Goal: Task Accomplishment & Management: Complete application form

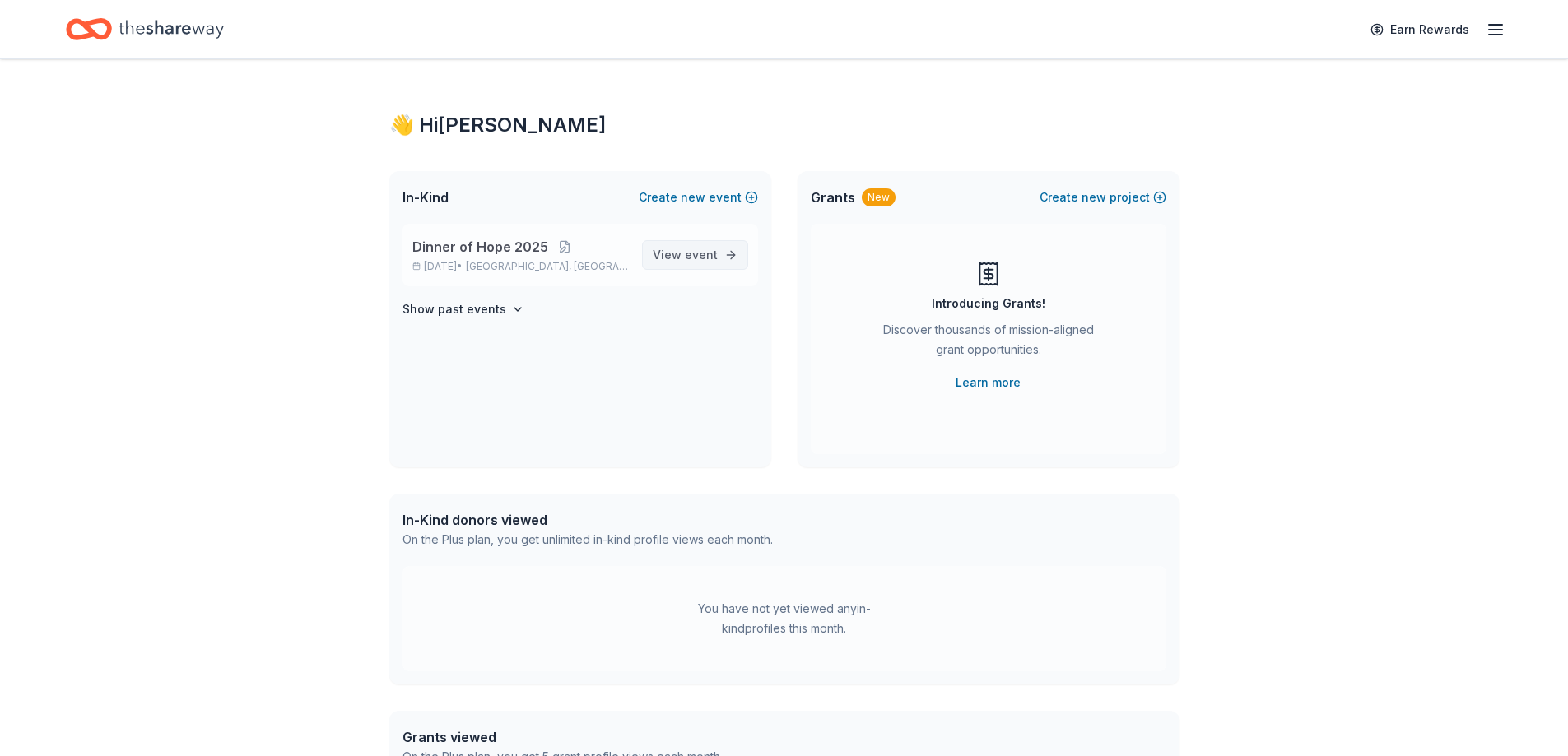
click at [679, 260] on span "View event" at bounding box center [686, 254] width 65 height 20
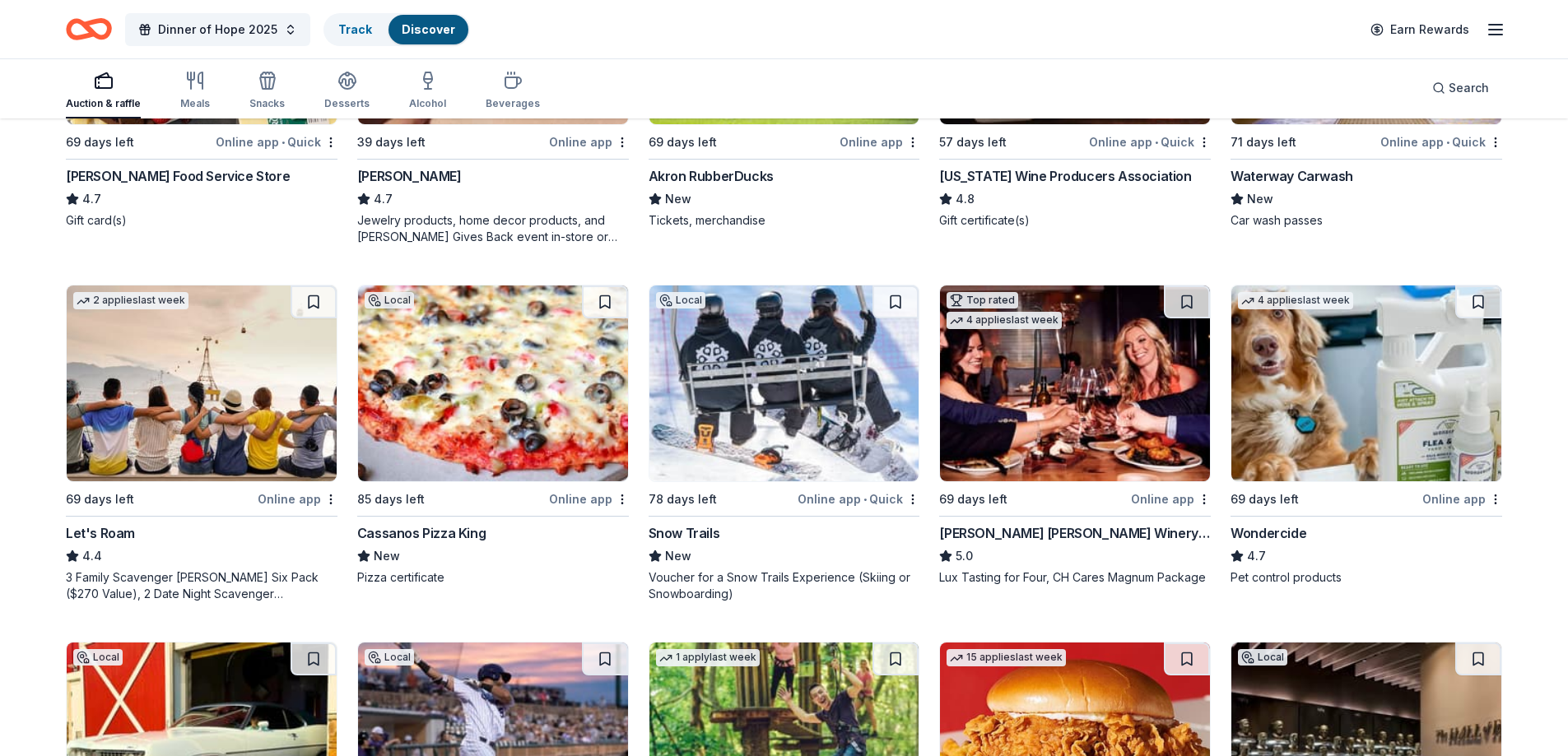
scroll to position [741, 0]
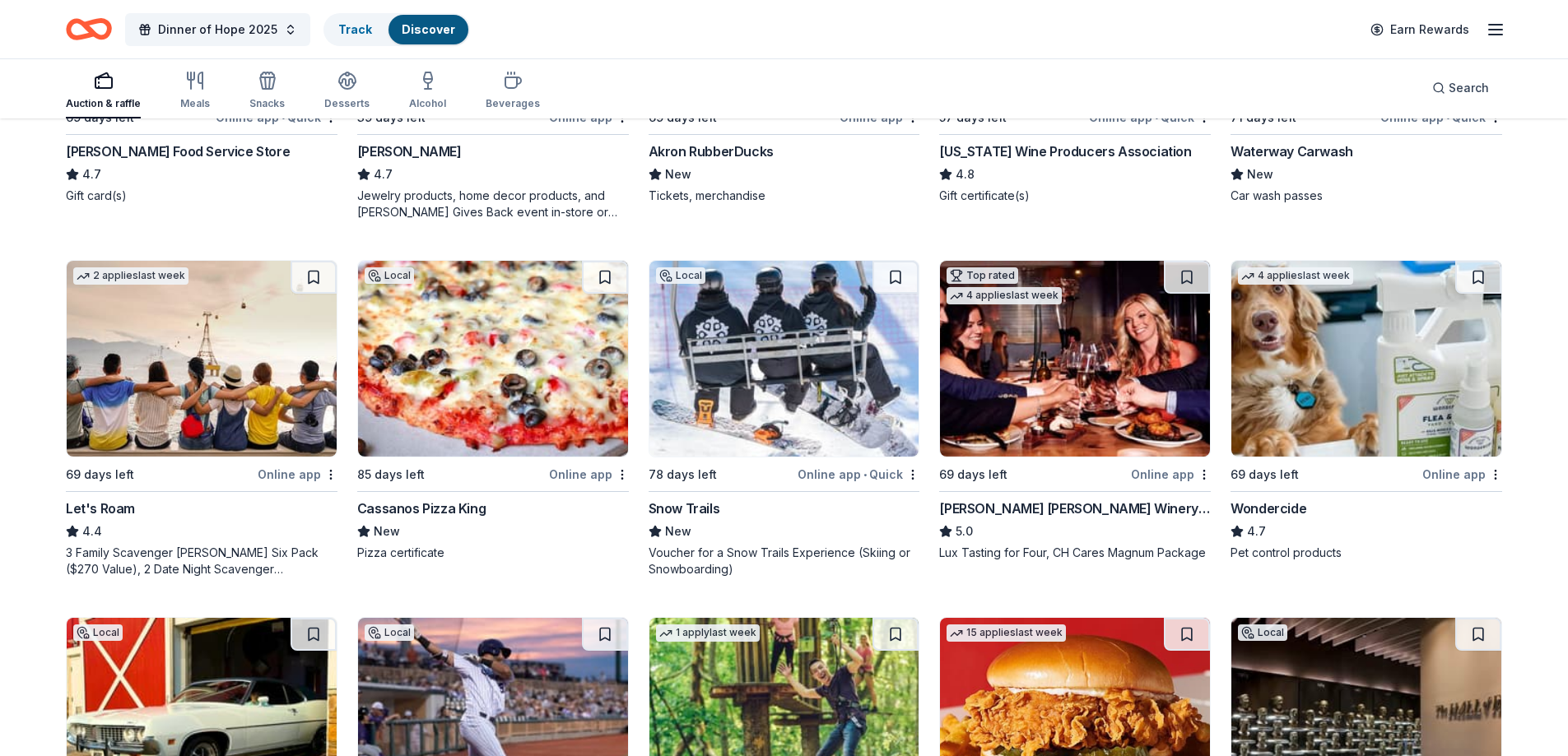
click at [438, 411] on img at bounding box center [493, 358] width 270 height 196
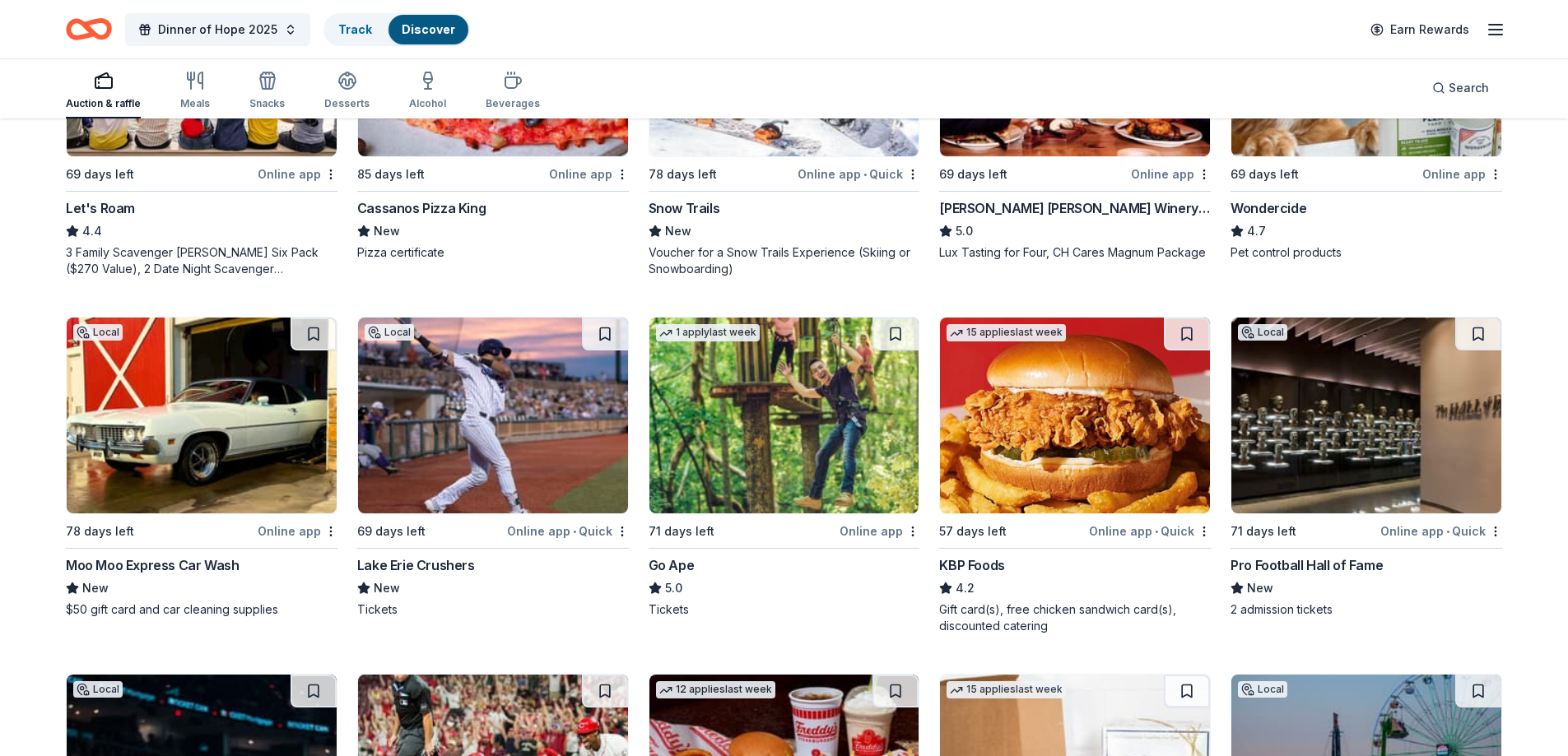
scroll to position [1070, 0]
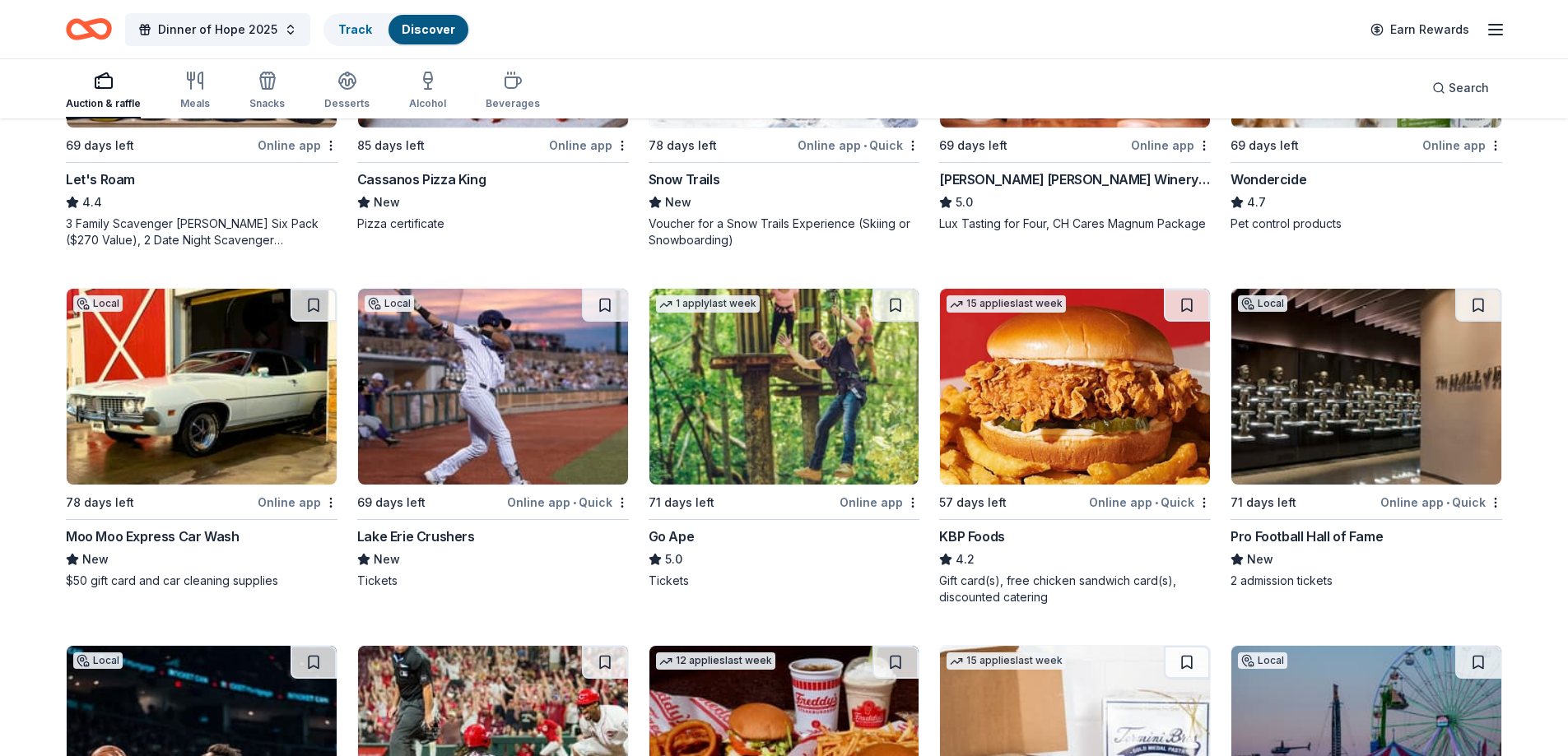
click at [1302, 417] on img at bounding box center [1366, 386] width 270 height 196
click at [176, 433] on img at bounding box center [202, 386] width 270 height 196
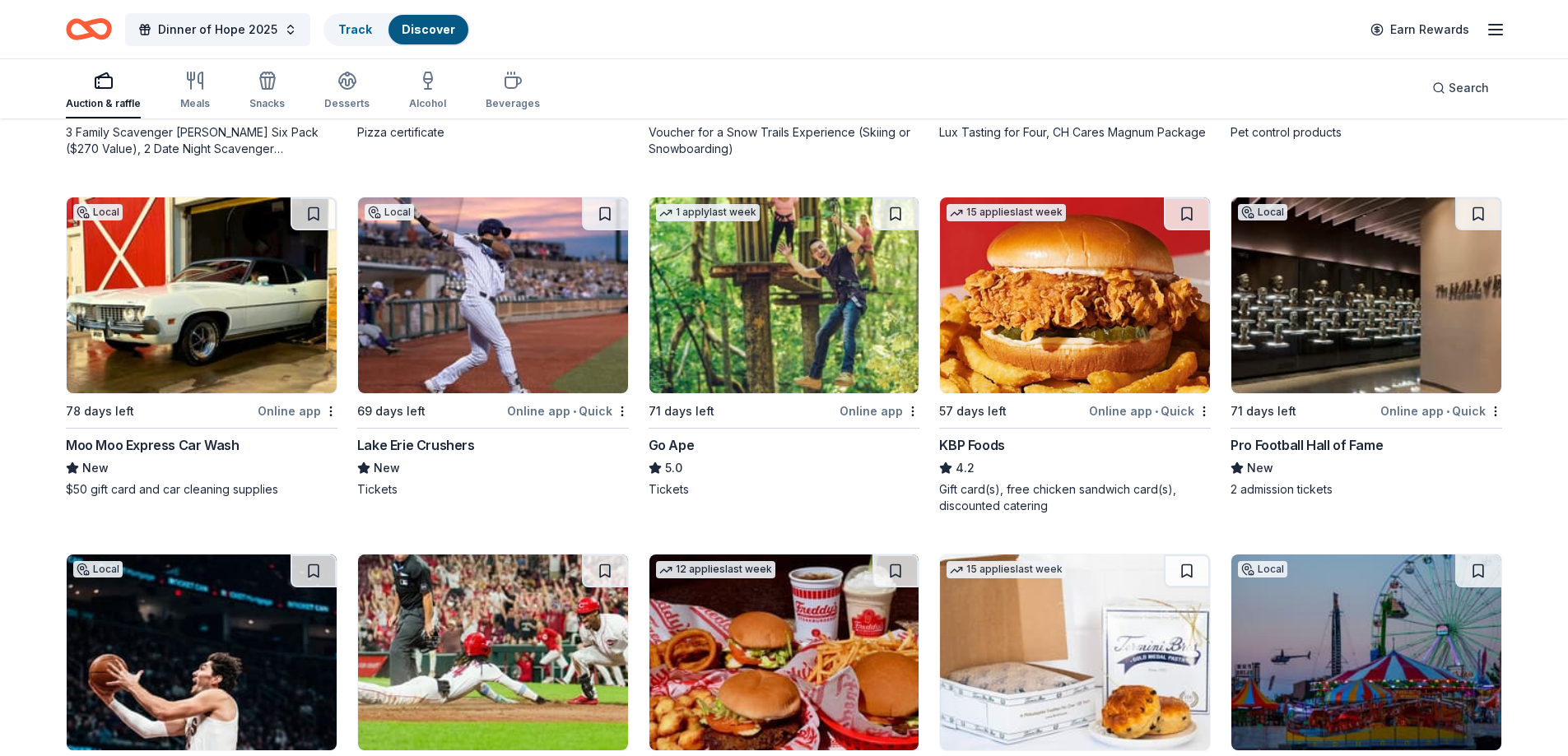
scroll to position [1234, 0]
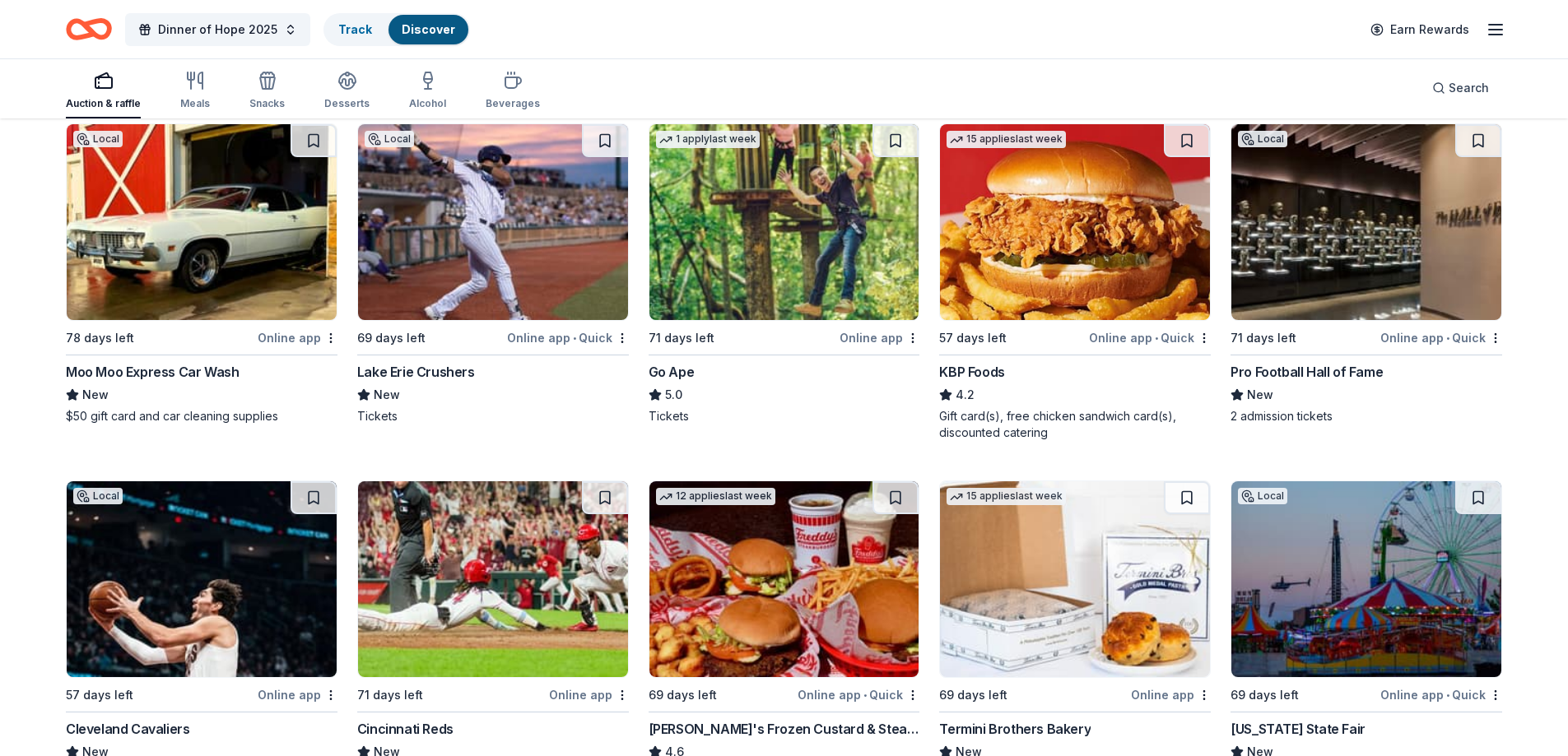
click at [1330, 248] on img at bounding box center [1366, 222] width 270 height 196
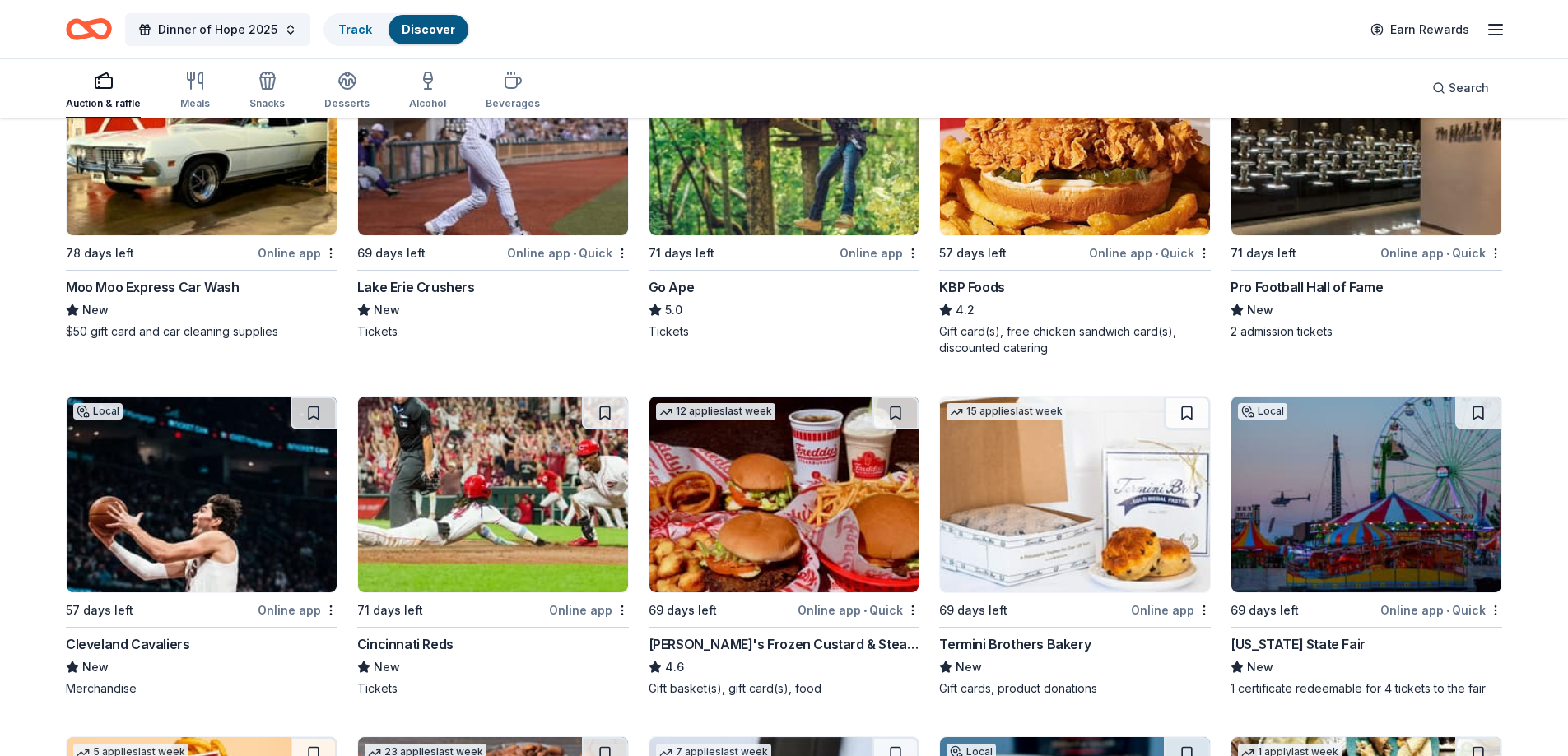
scroll to position [1481, 0]
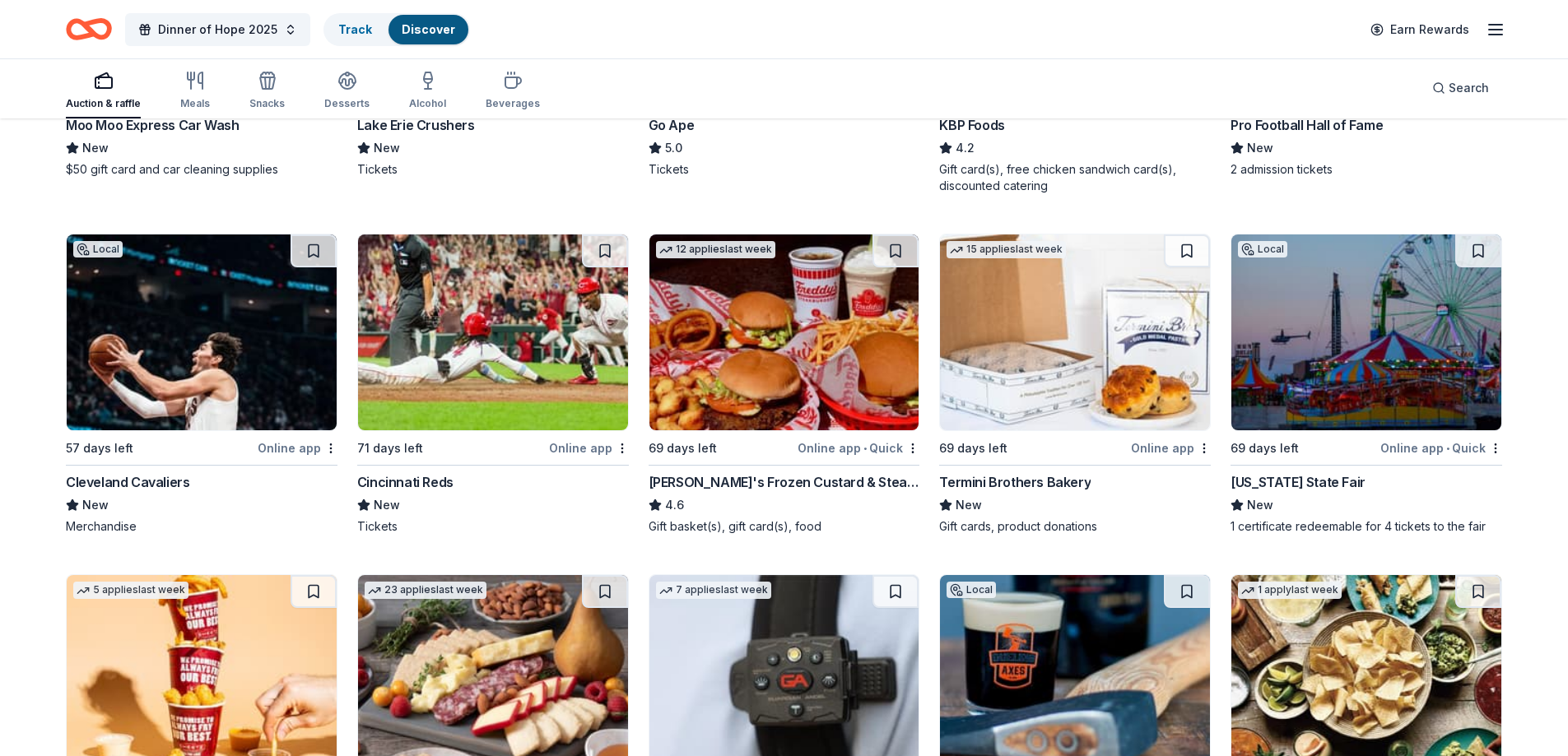
click at [741, 365] on img at bounding box center [784, 332] width 270 height 196
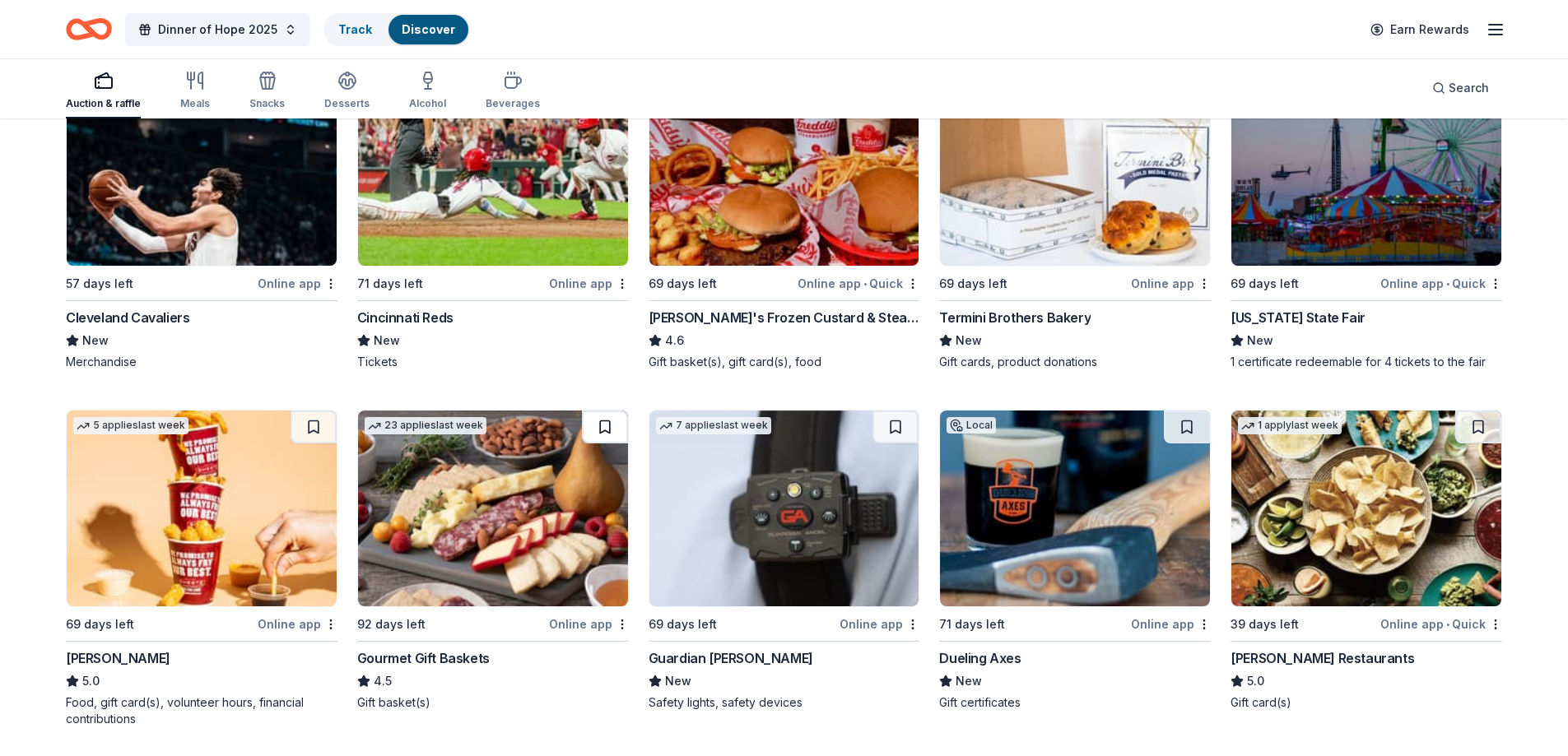
scroll to position [1749, 0]
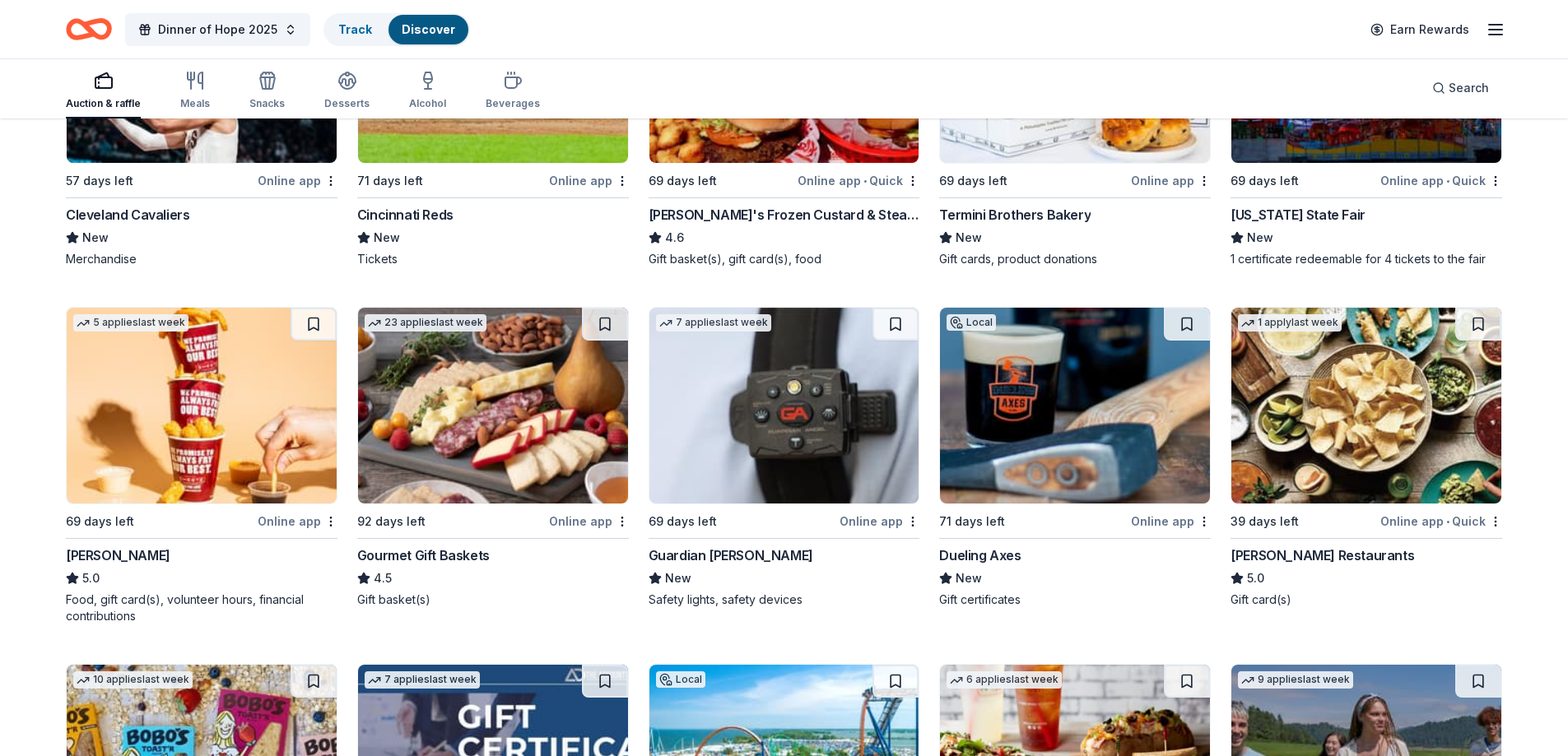
click at [495, 424] on img at bounding box center [493, 405] width 270 height 196
click at [756, 411] on img at bounding box center [784, 405] width 270 height 196
click at [1104, 410] on img at bounding box center [1075, 405] width 270 height 196
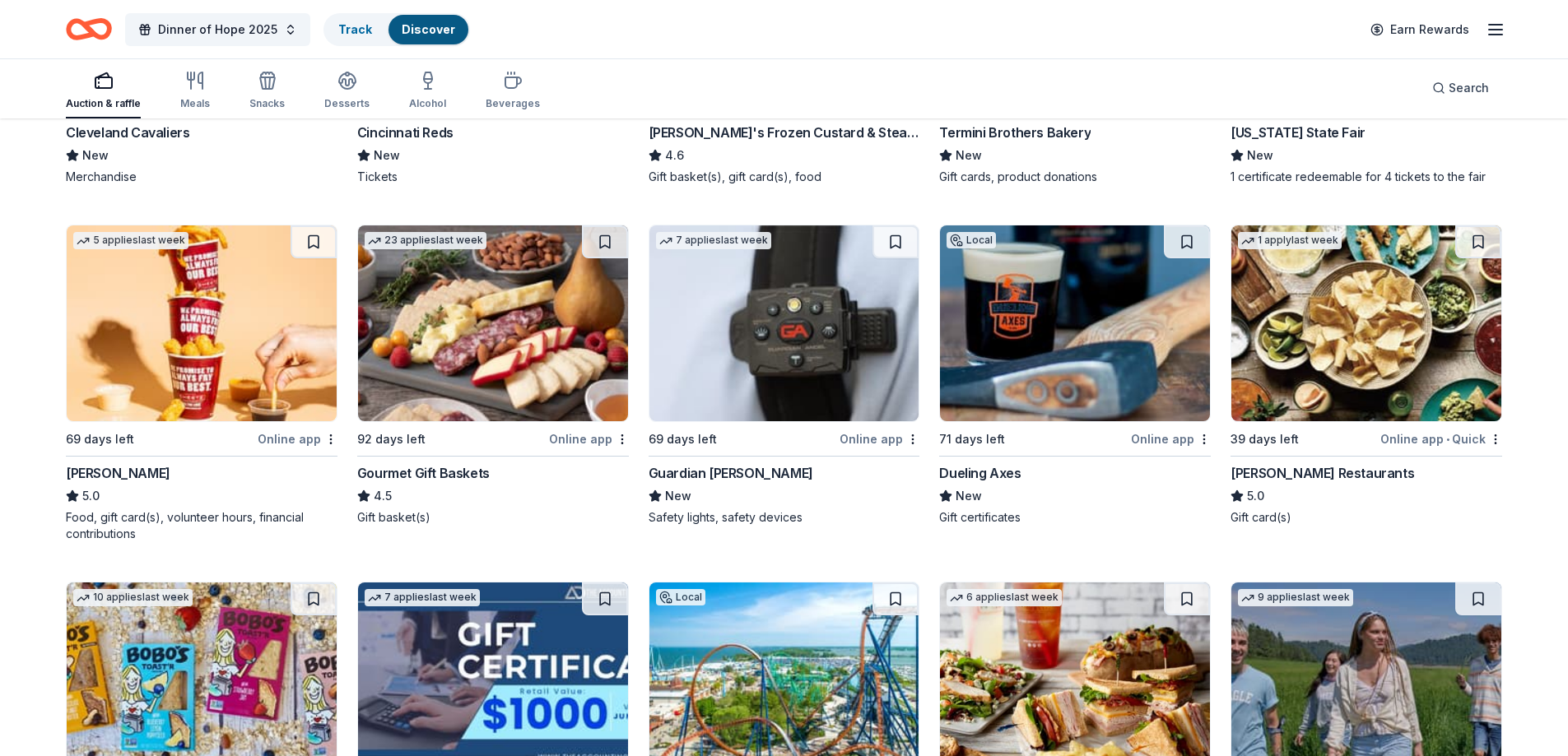
scroll to position [1914, 0]
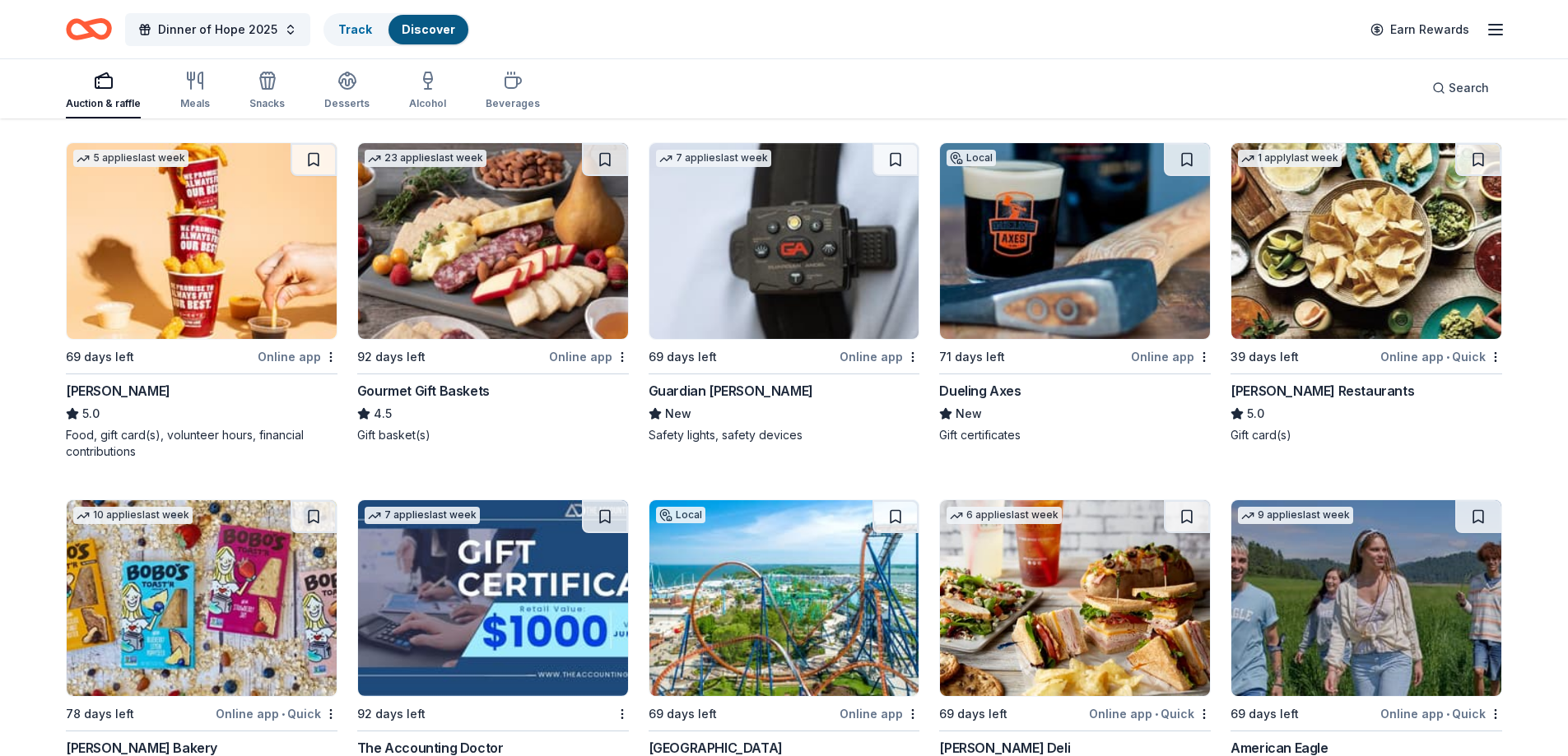
click at [1314, 256] on img at bounding box center [1366, 241] width 270 height 196
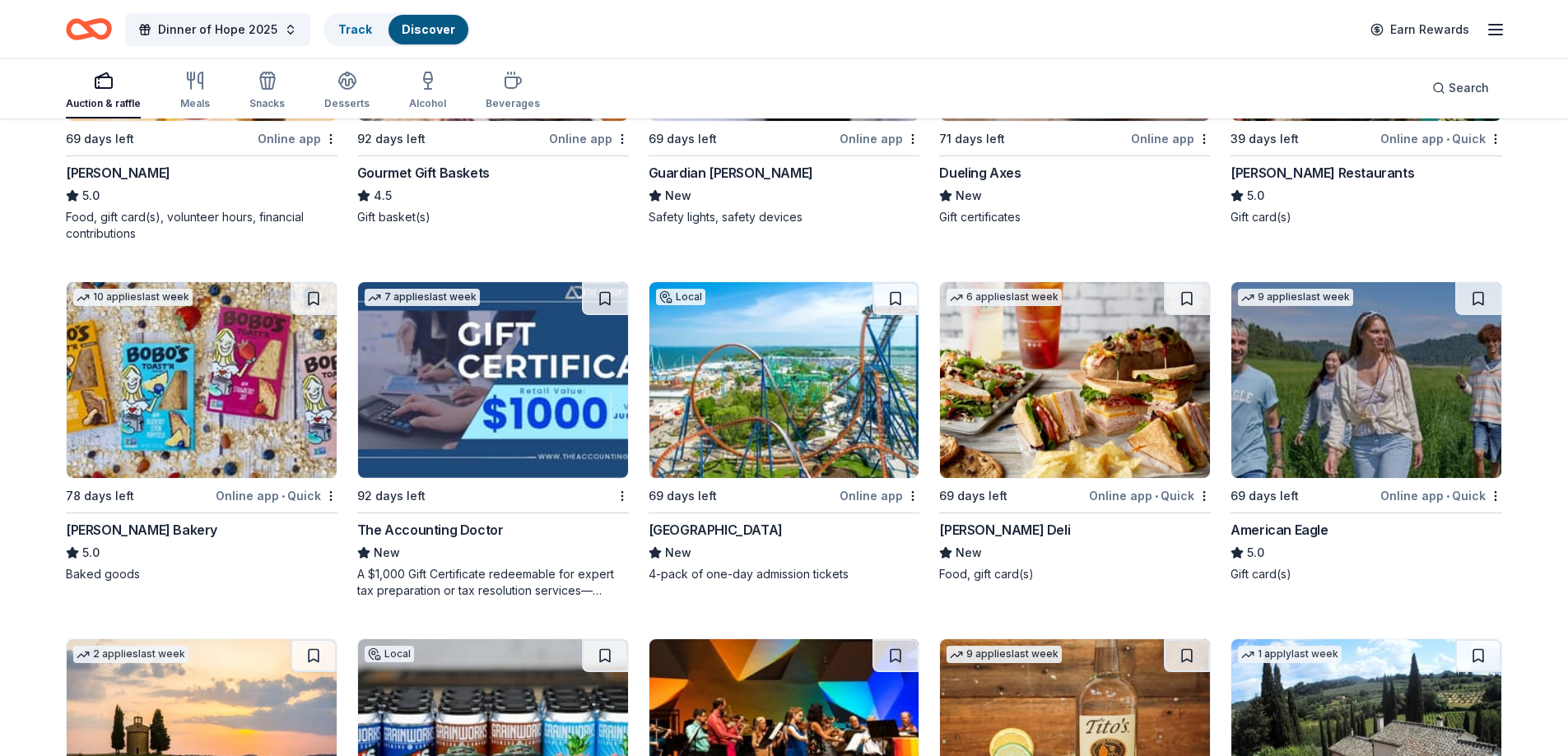
scroll to position [2160, 0]
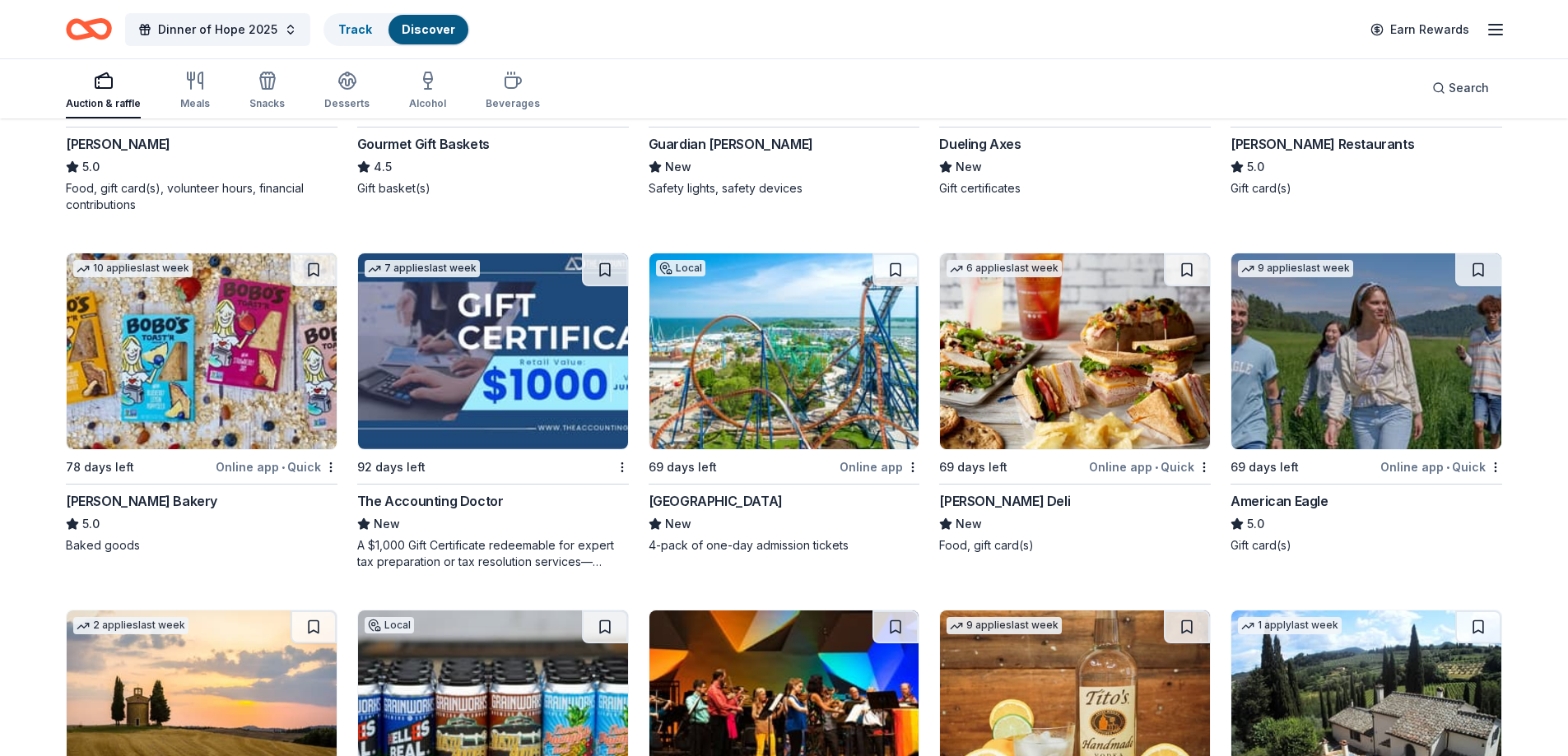
click at [755, 379] on img at bounding box center [784, 351] width 270 height 196
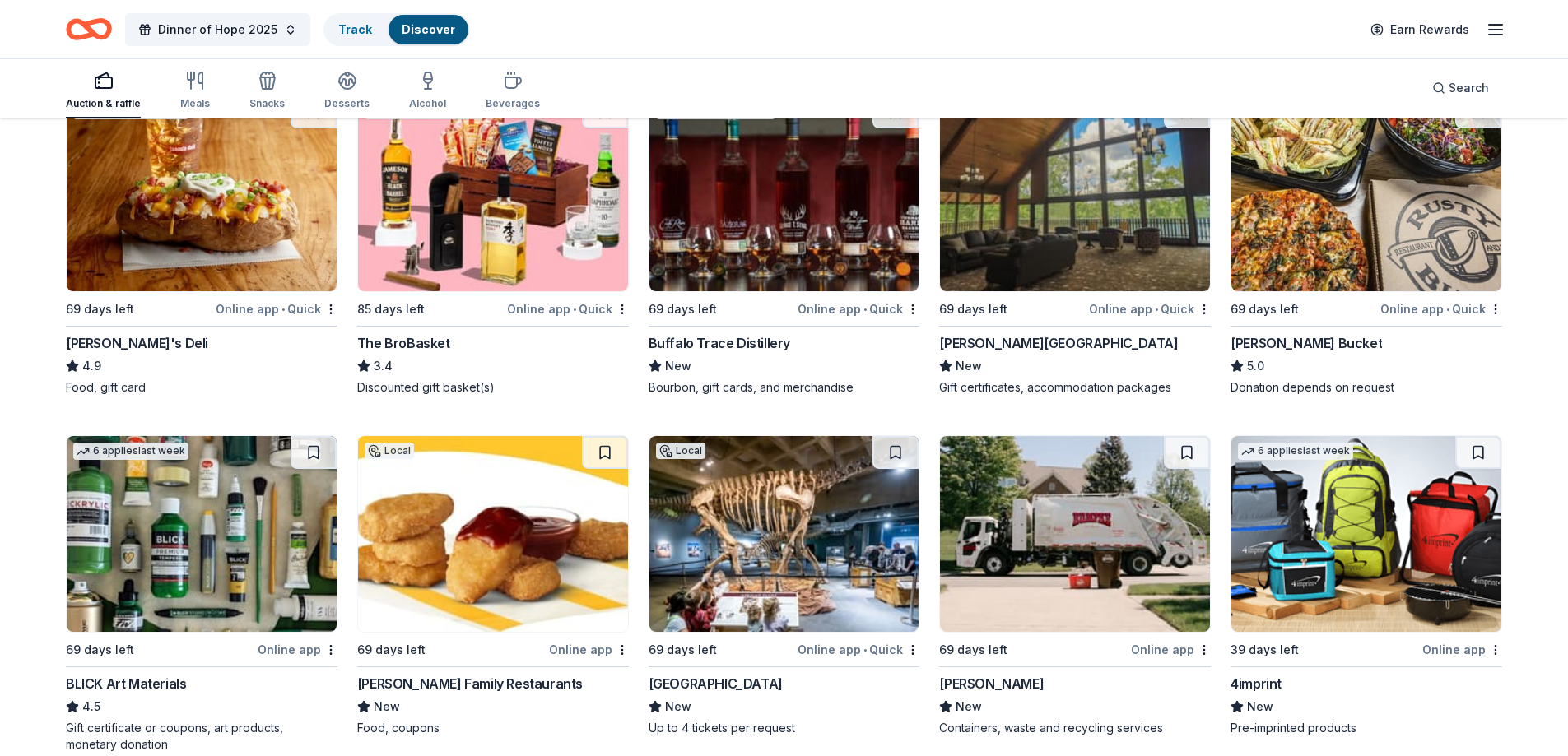
scroll to position [3451, 0]
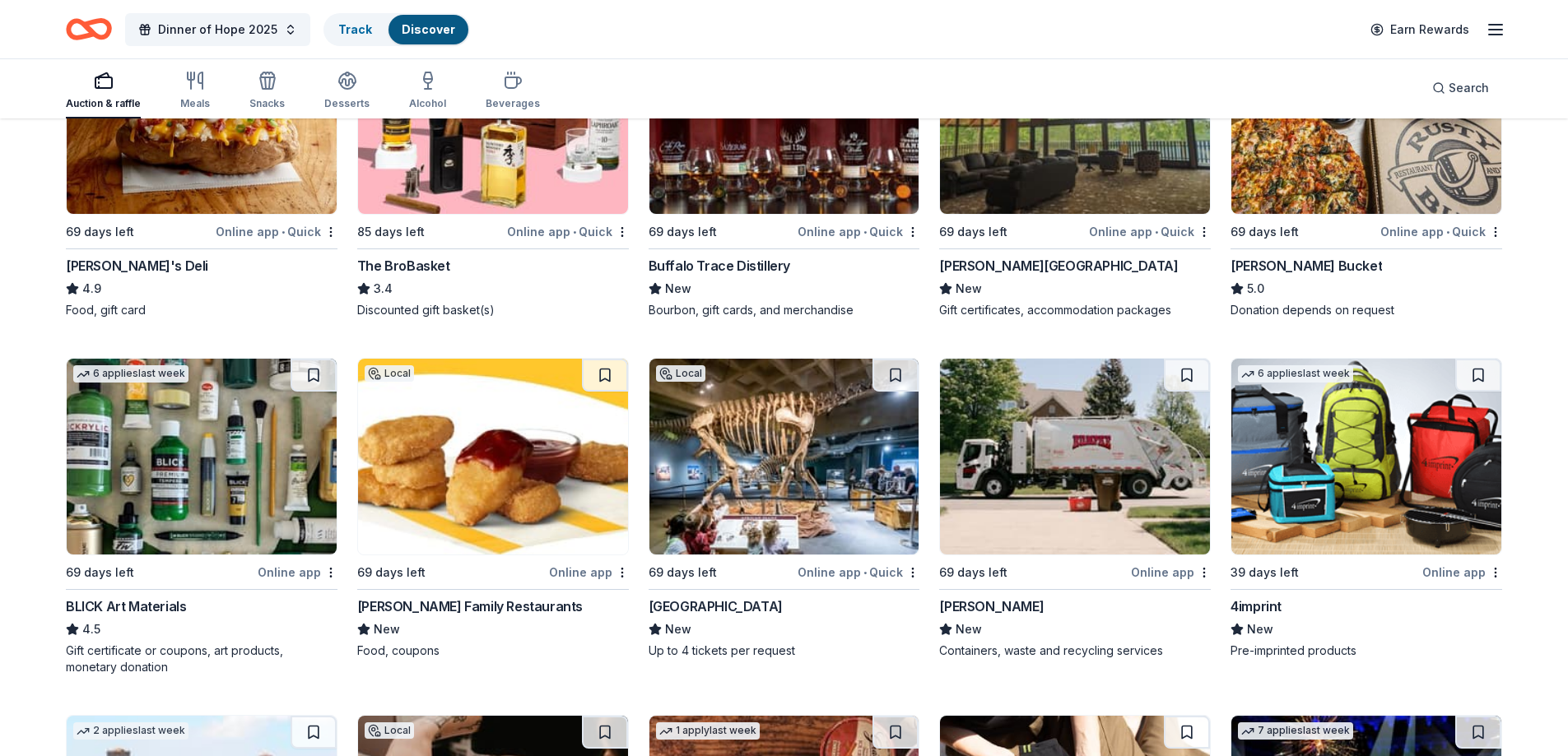
click at [445, 491] on img at bounding box center [493, 456] width 270 height 196
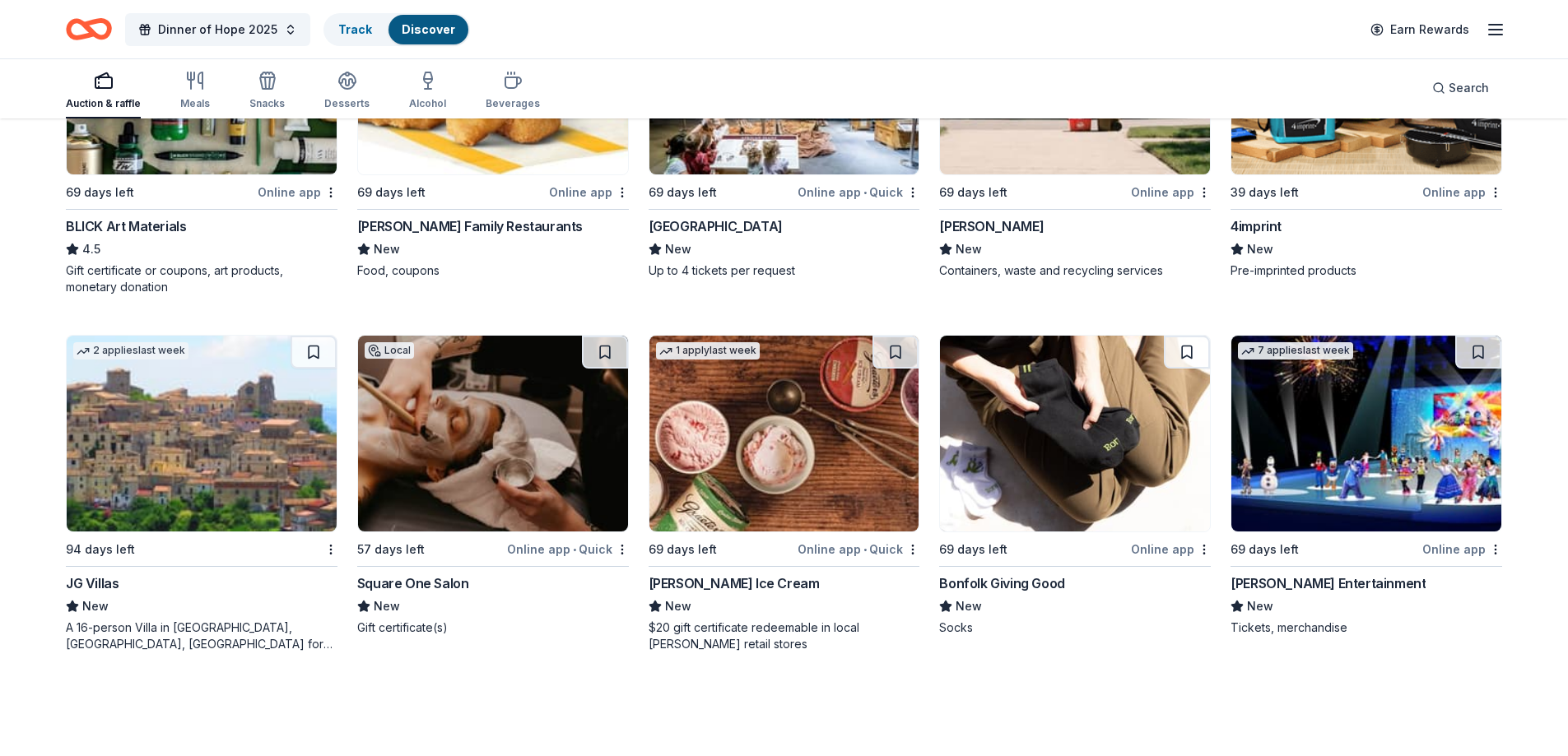
scroll to position [3860, 0]
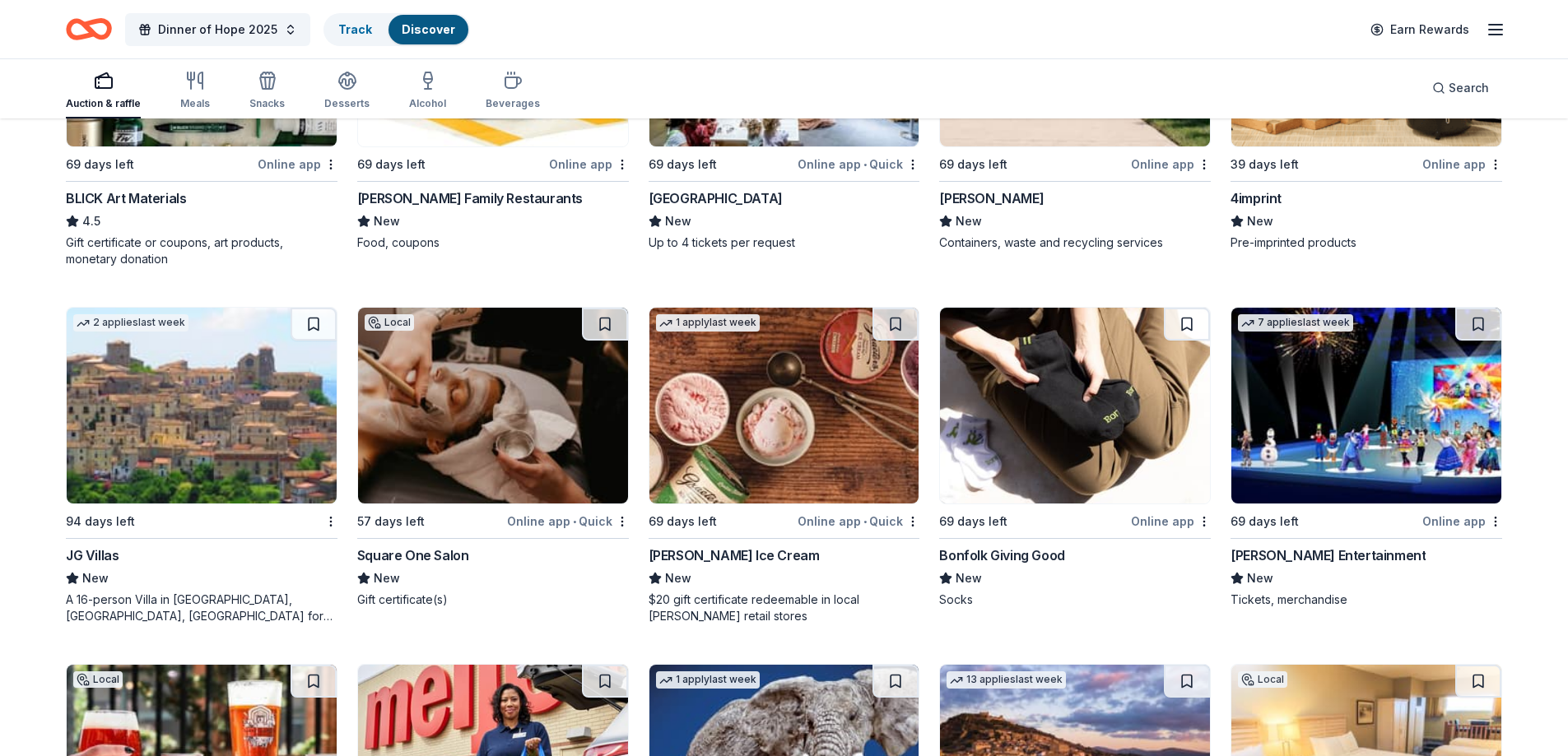
click at [756, 421] on img at bounding box center [784, 405] width 270 height 196
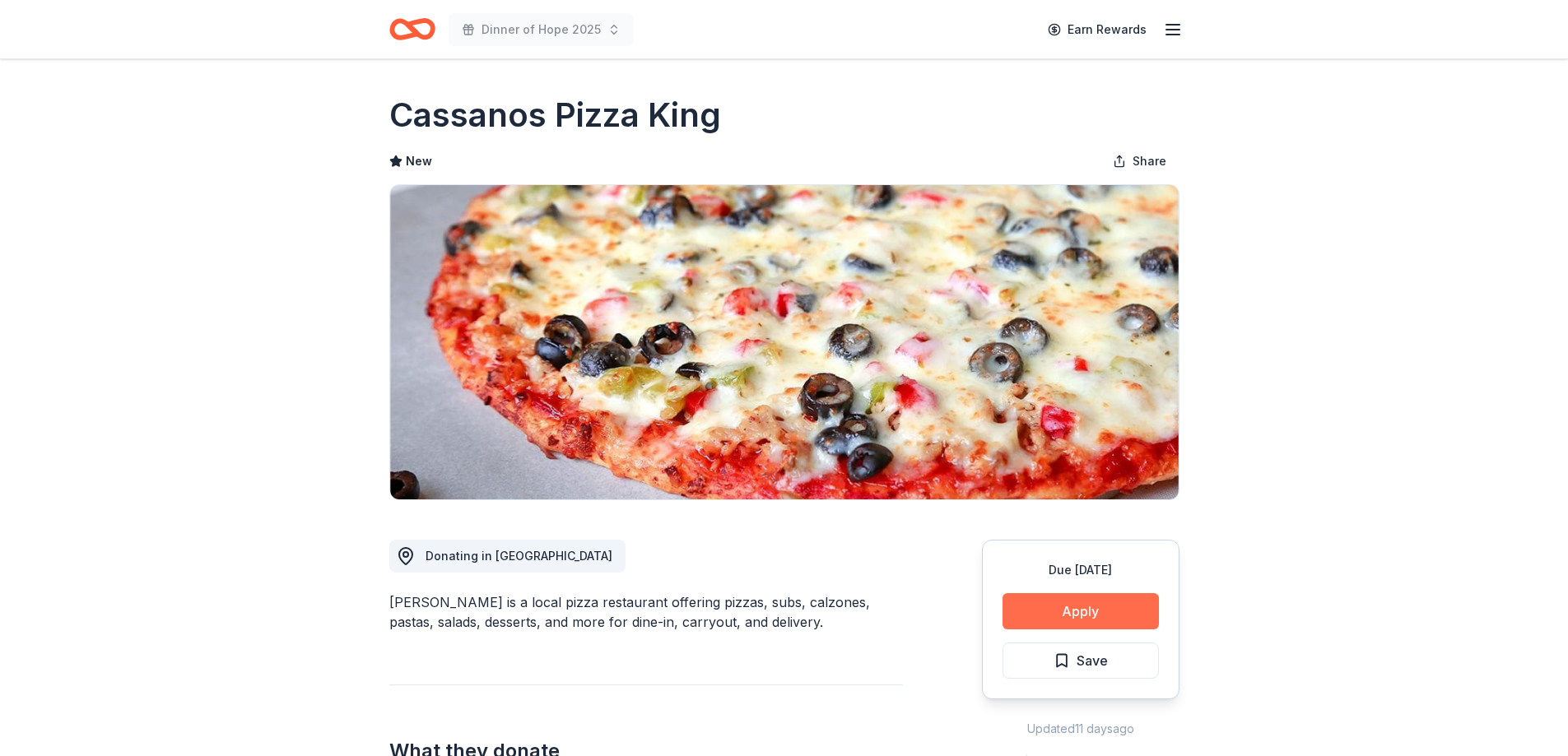
click at [1094, 619] on button "Apply" at bounding box center [1080, 611] width 156 height 36
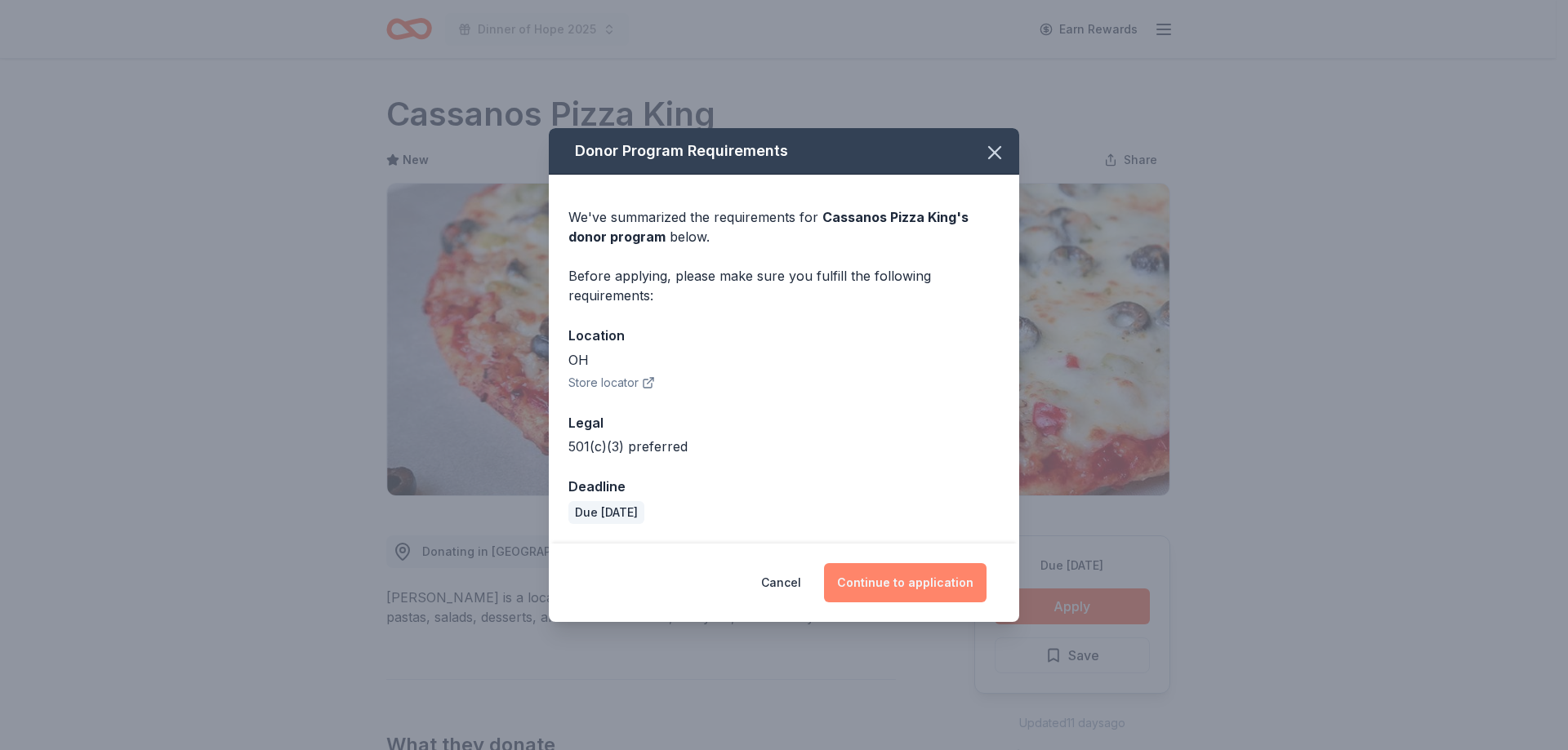
click at [923, 584] on button "Continue to application" at bounding box center [905, 583] width 162 height 40
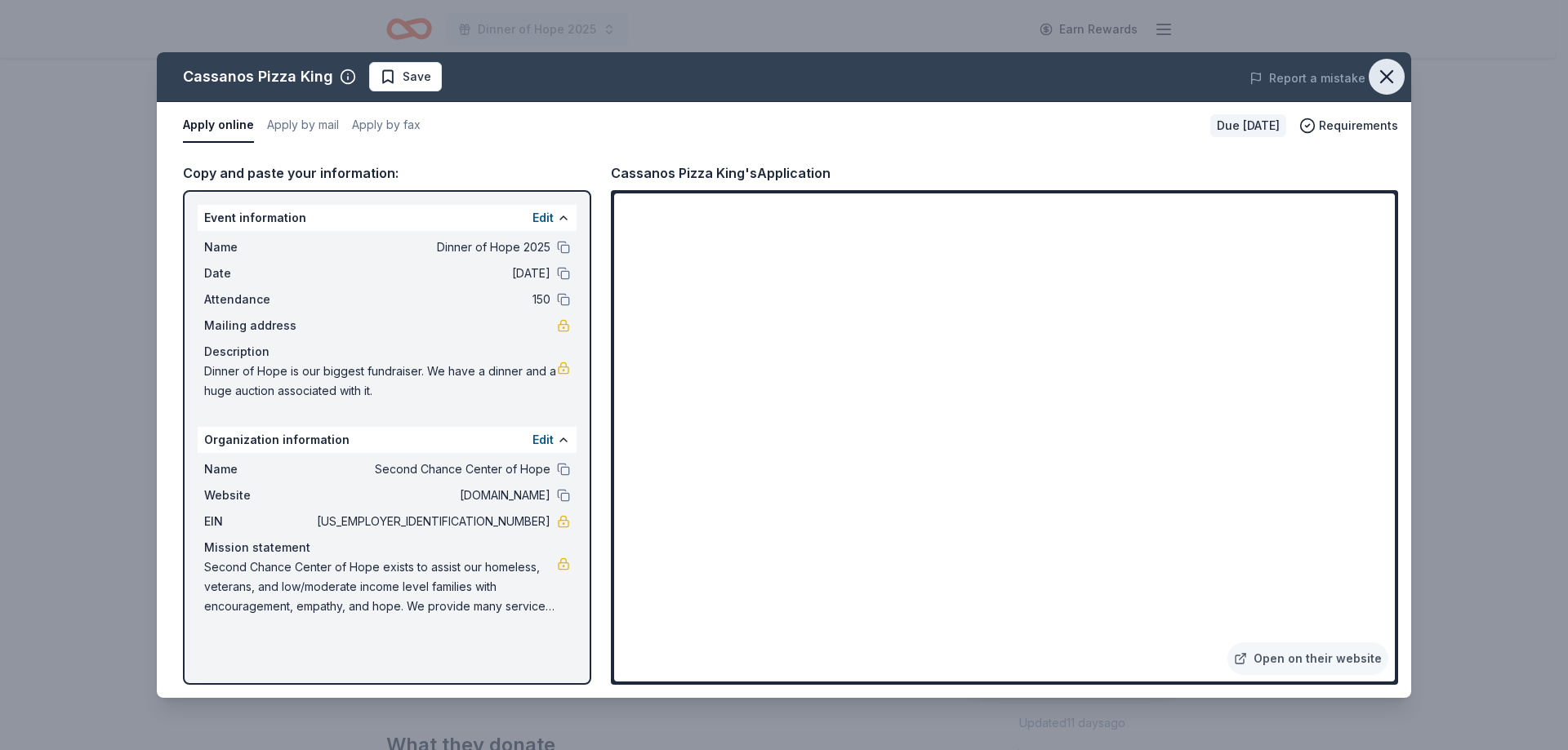
click at [1390, 78] on icon "button" at bounding box center [1386, 76] width 23 height 23
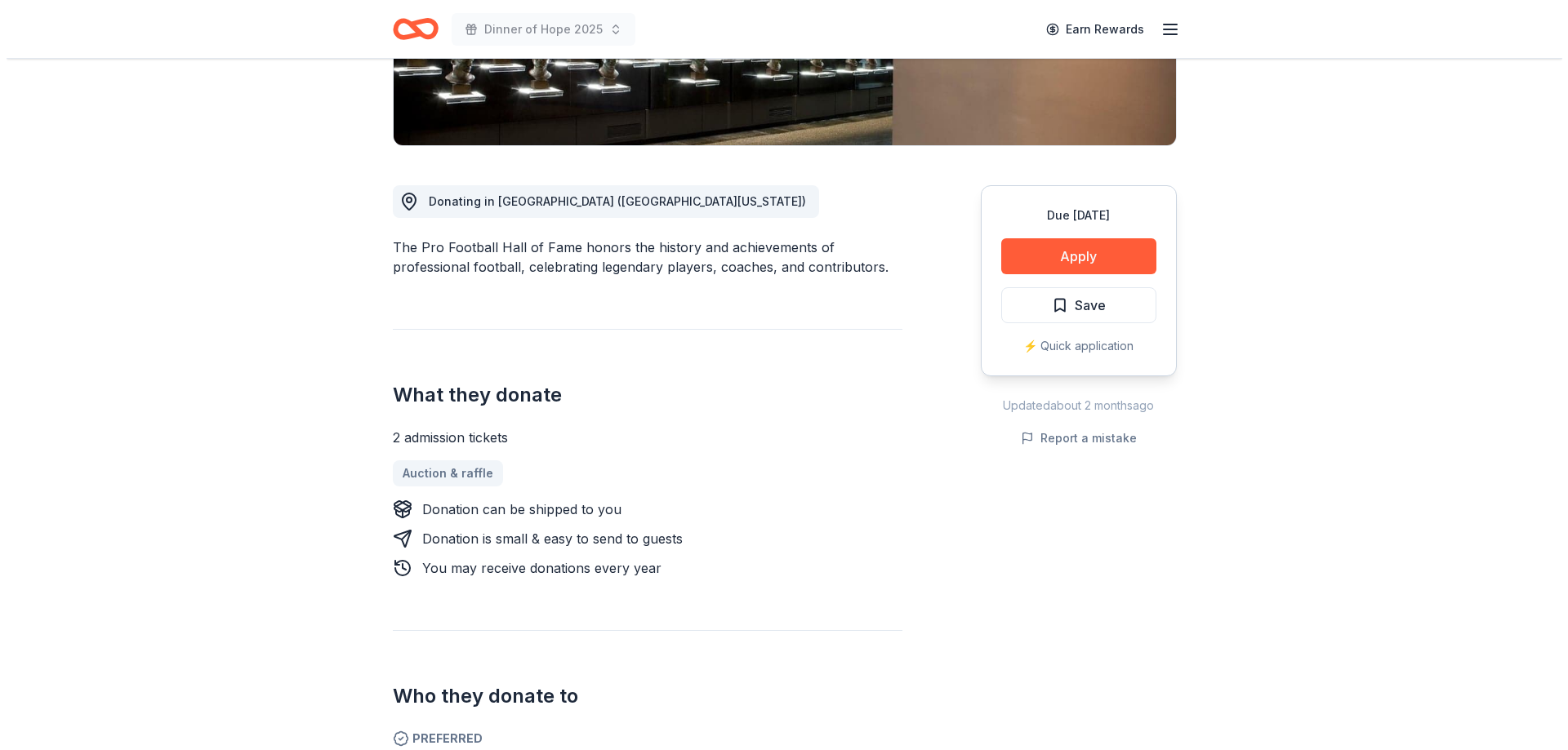
scroll to position [408, 0]
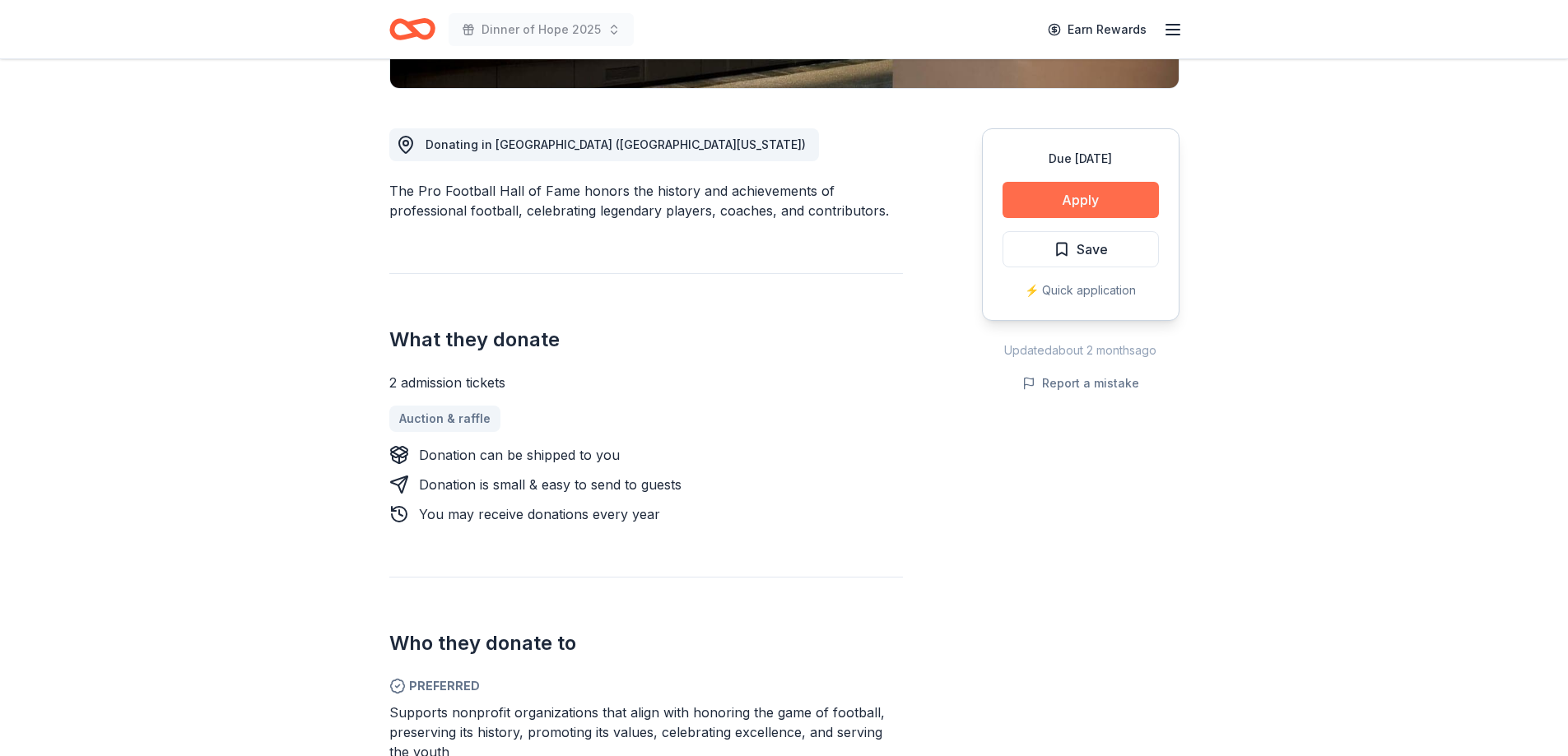
click at [1076, 203] on button "Apply" at bounding box center [1080, 200] width 156 height 36
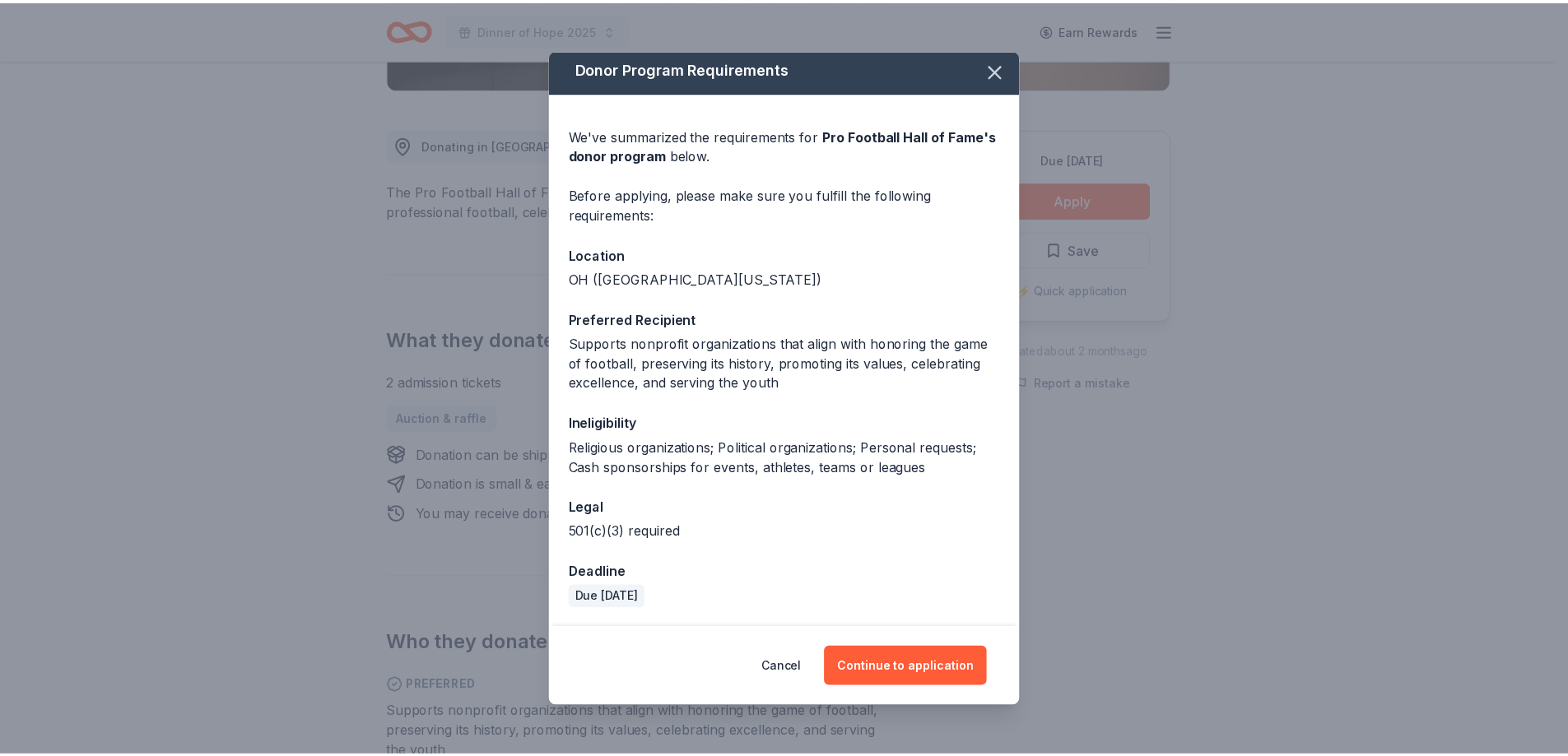
scroll to position [5, 0]
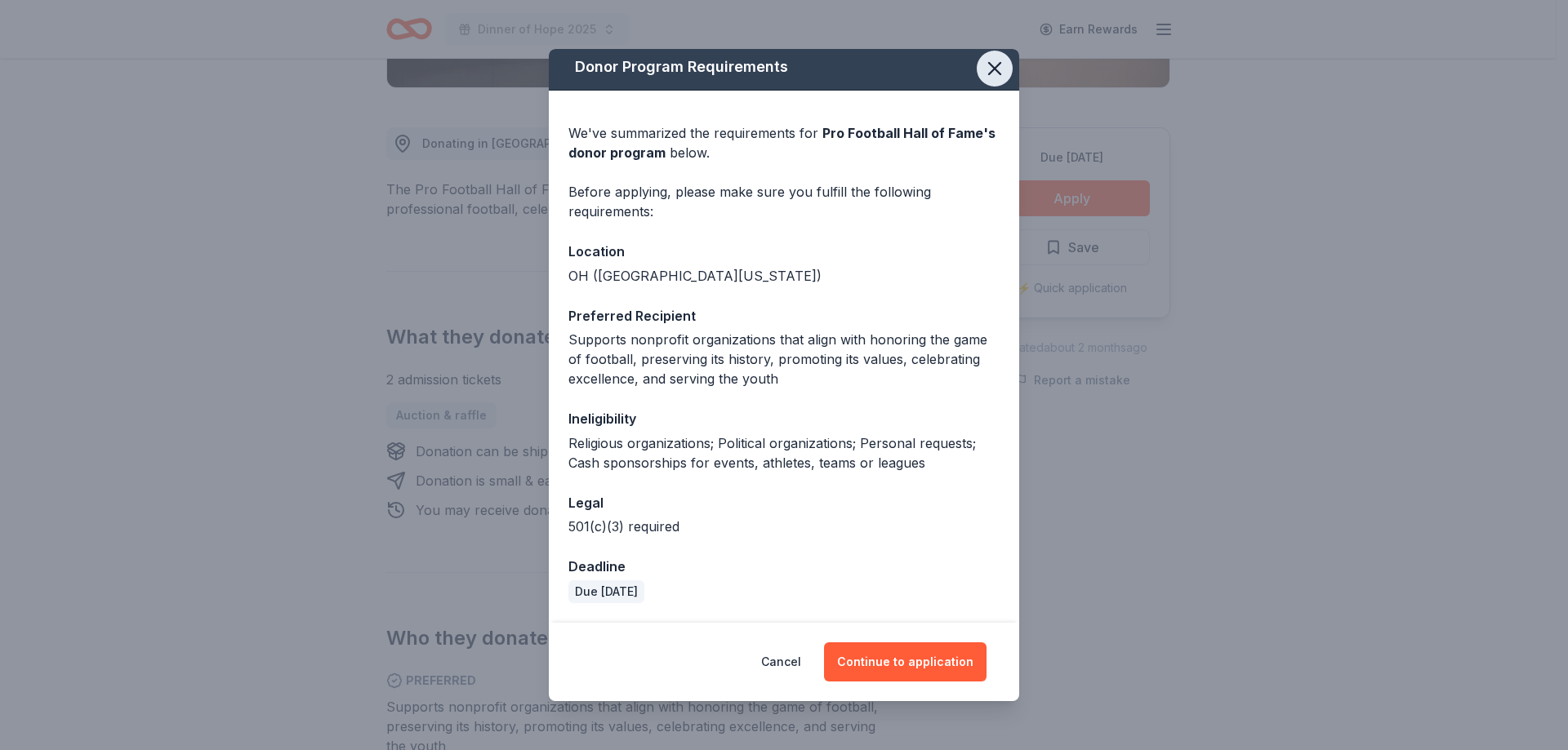
click at [989, 73] on icon "button" at bounding box center [994, 68] width 11 height 11
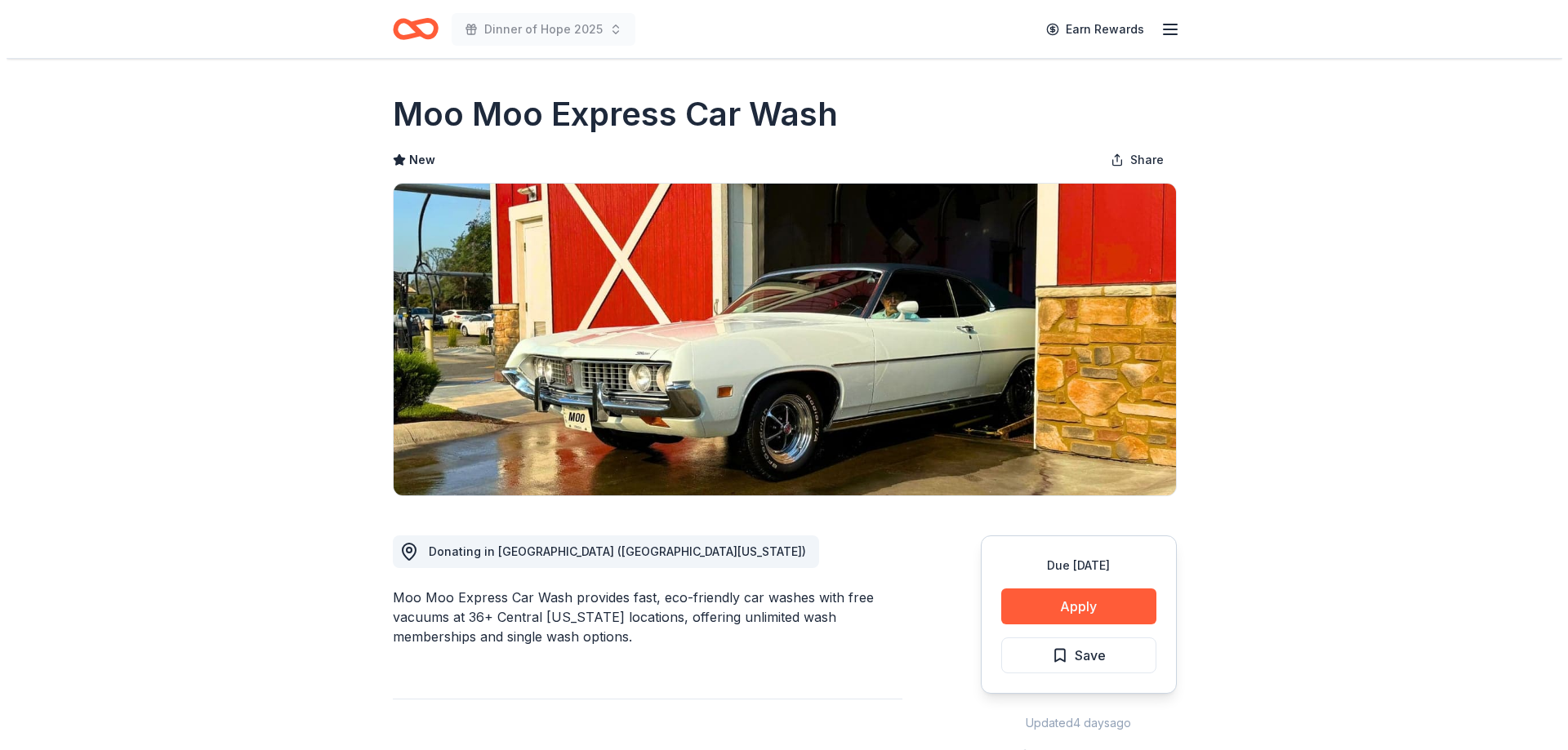
scroll to position [245, 0]
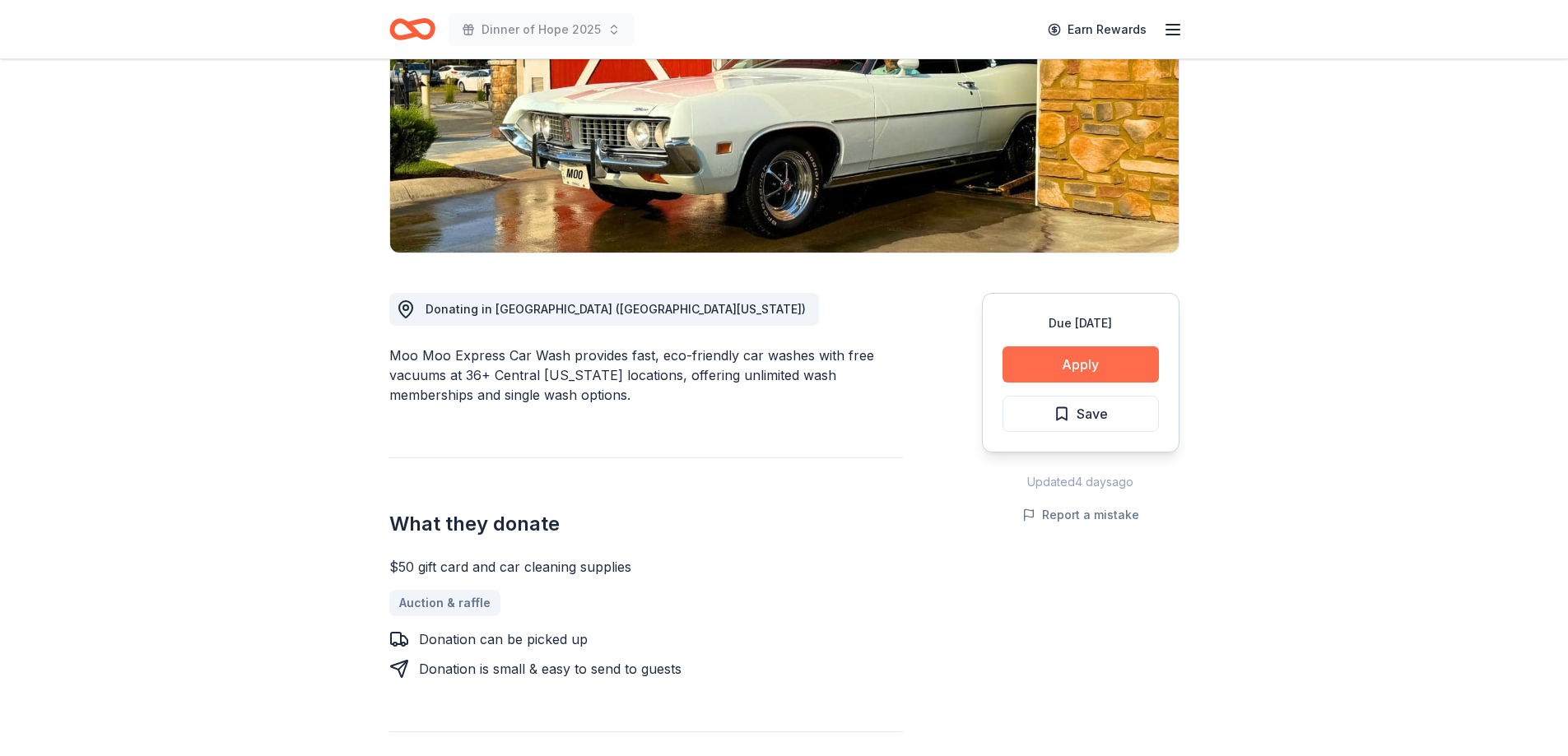
click at [1075, 369] on button "Apply" at bounding box center [1080, 364] width 156 height 36
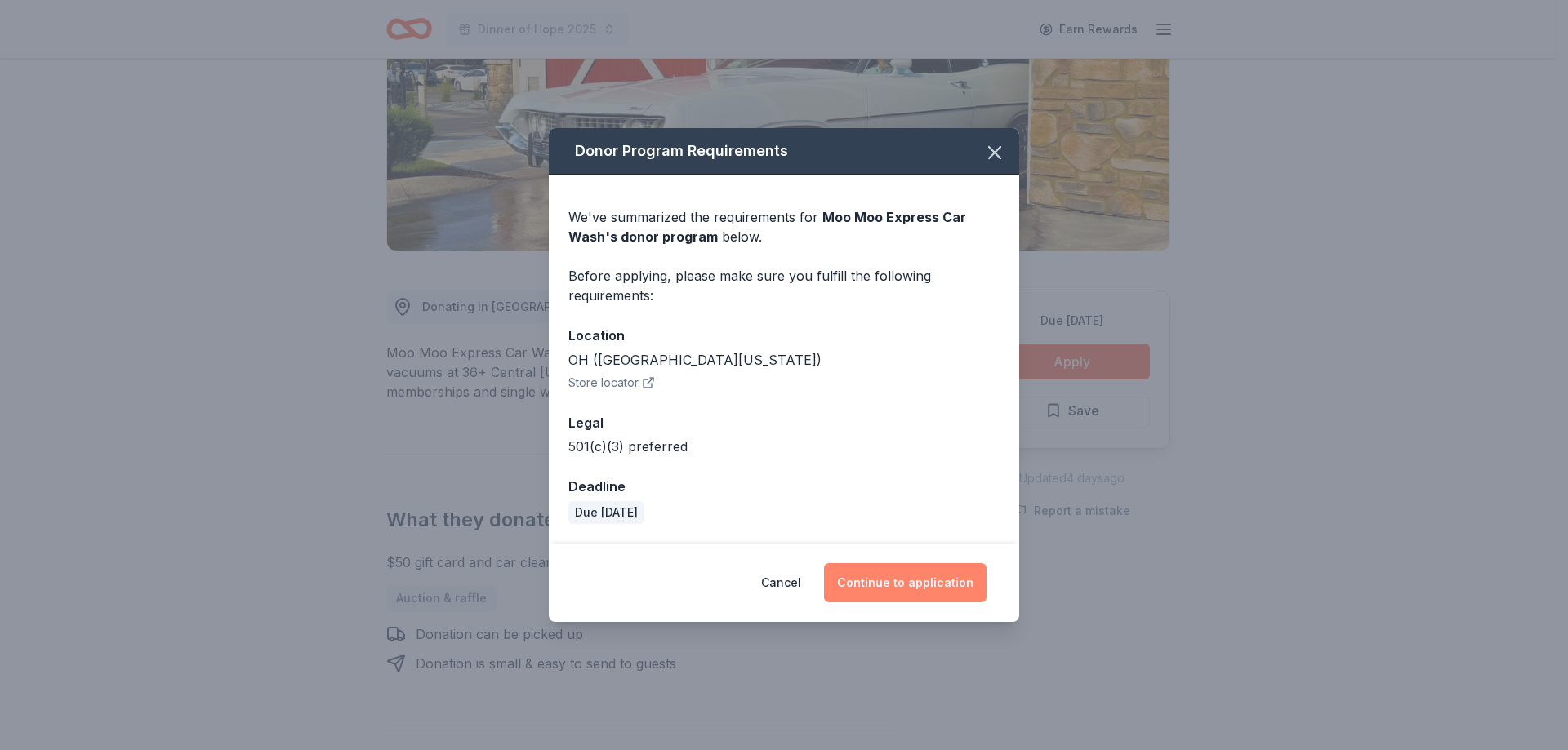
click at [896, 578] on button "Continue to application" at bounding box center [905, 583] width 162 height 40
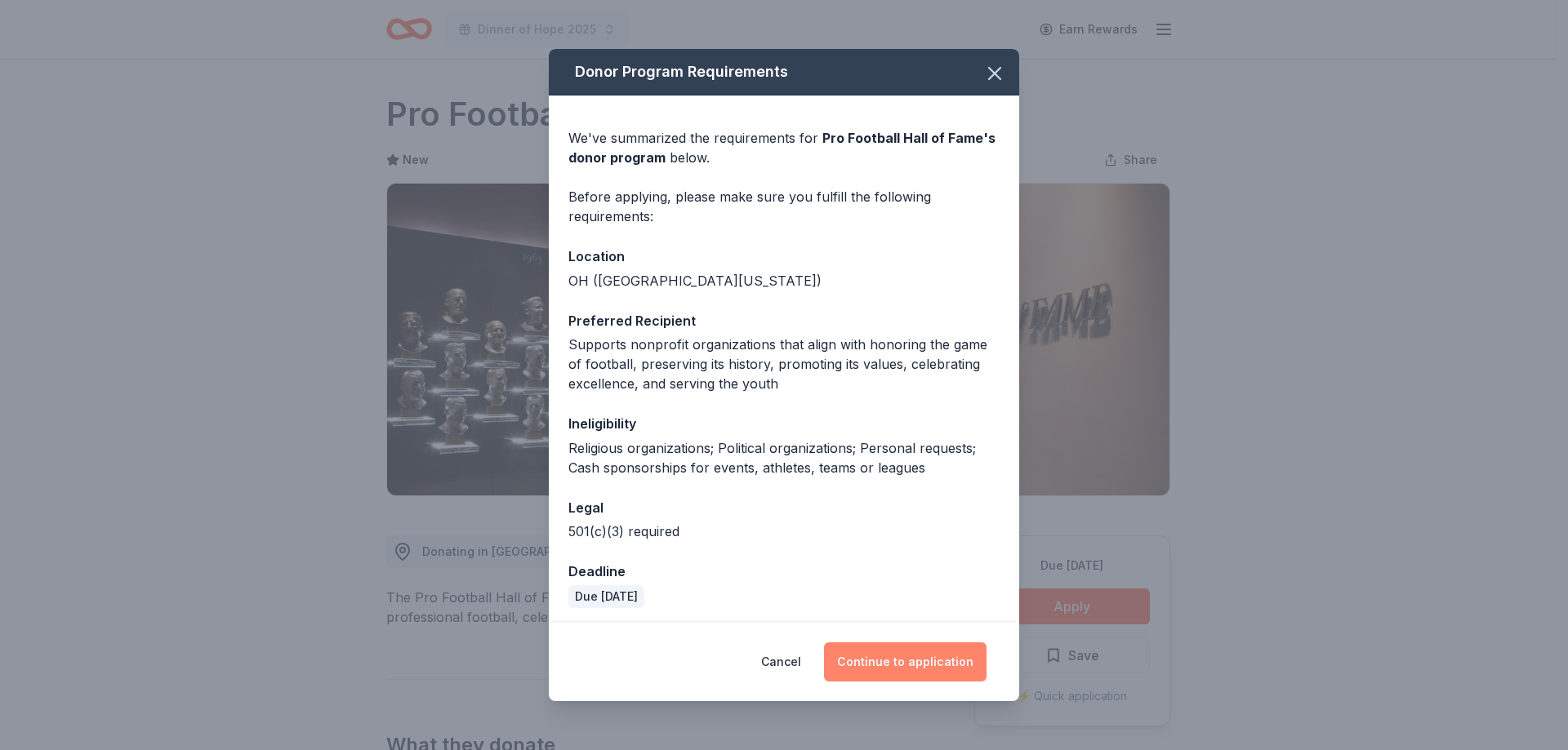
click at [885, 672] on button "Continue to application" at bounding box center [905, 662] width 162 height 40
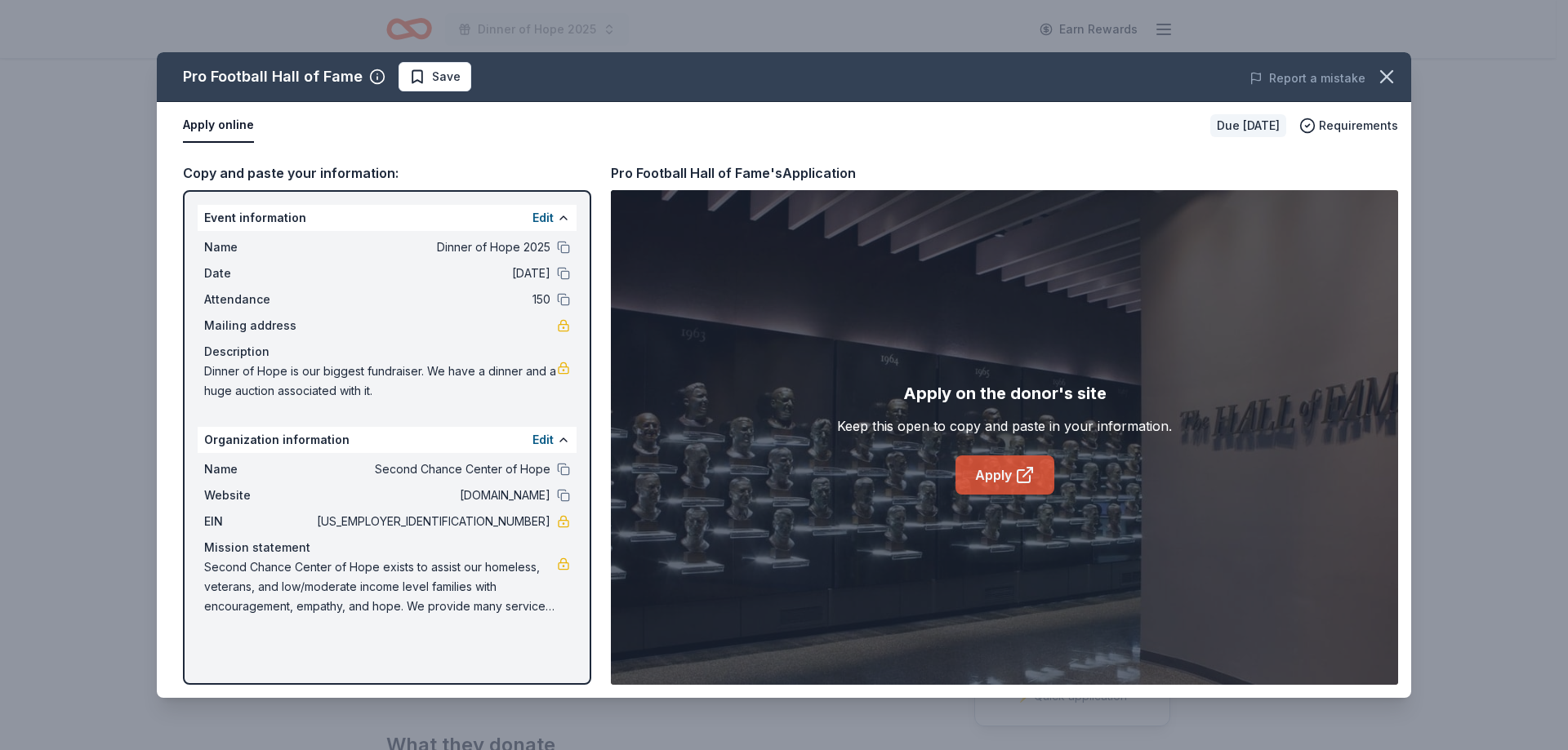
click at [1002, 483] on link "Apply" at bounding box center [1004, 475] width 99 height 40
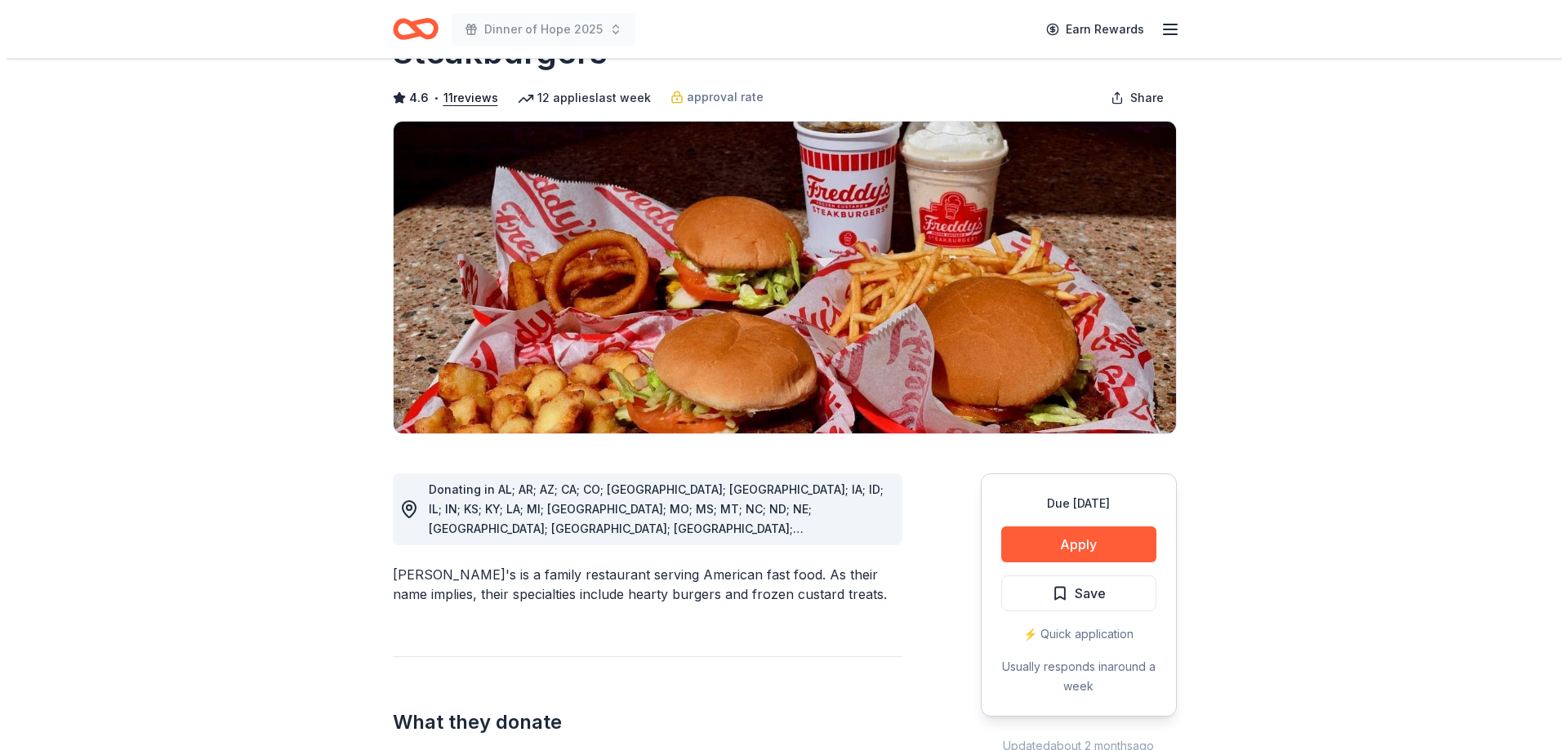
scroll to position [245, 0]
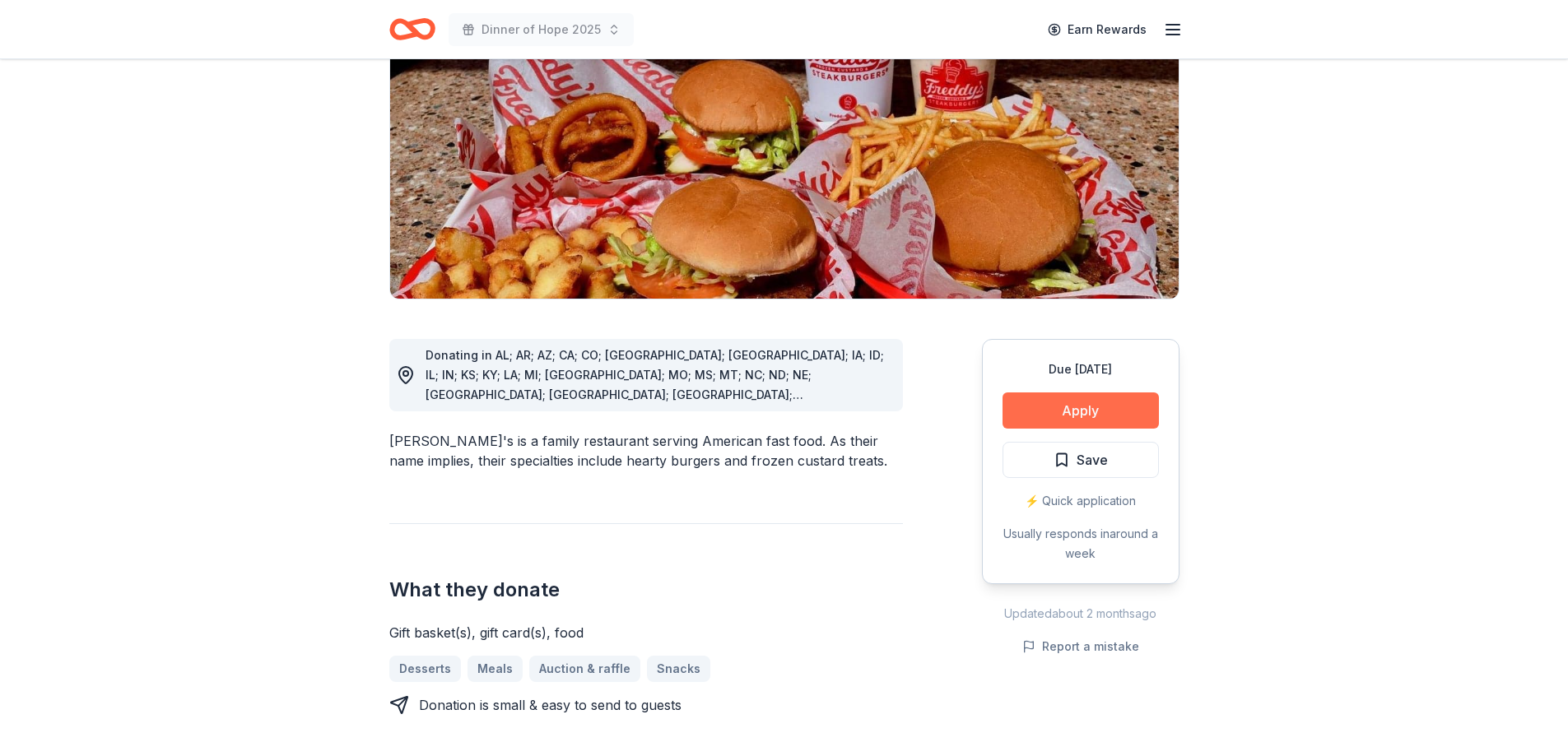
click at [1099, 393] on button "Apply" at bounding box center [1080, 411] width 156 height 36
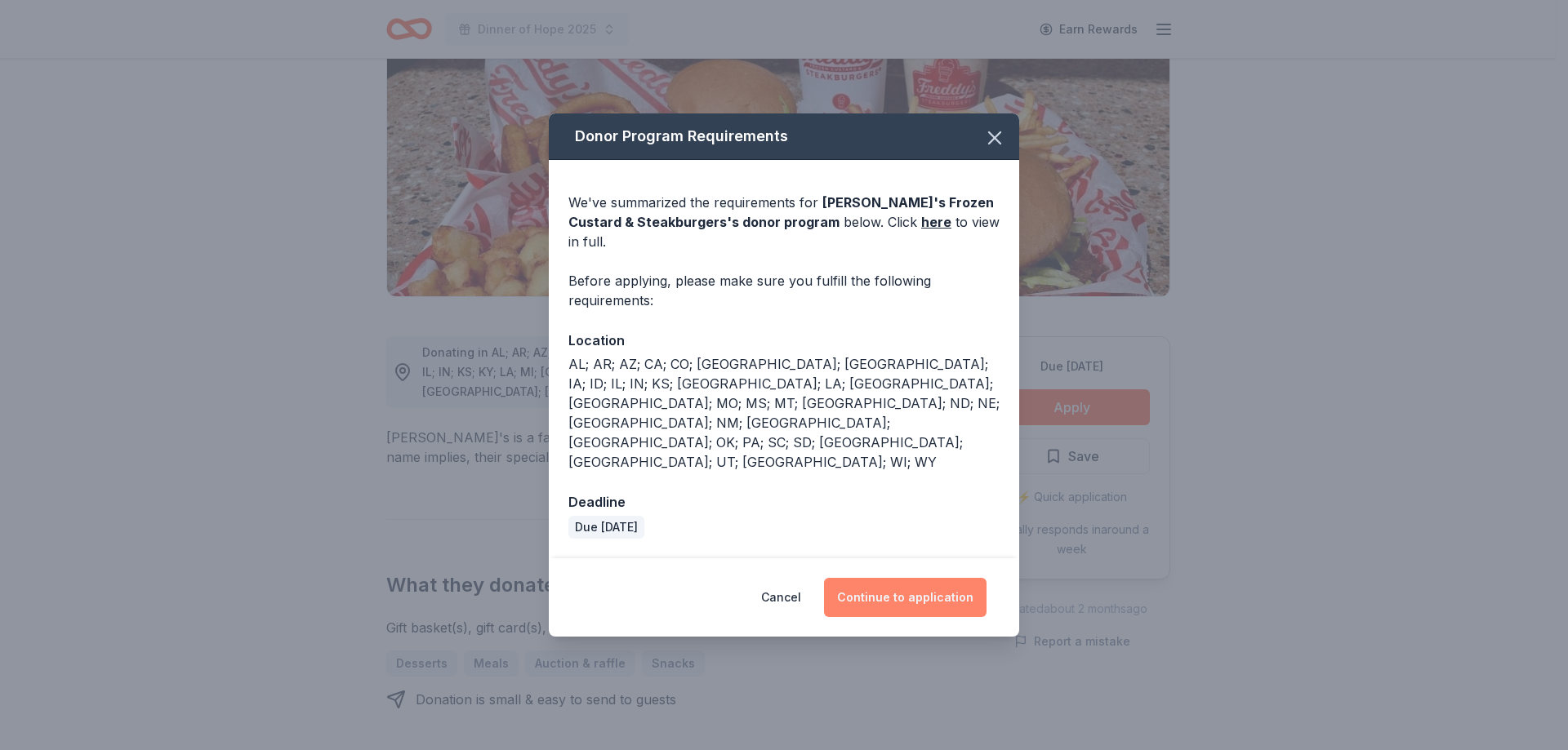
click at [892, 578] on button "Continue to application" at bounding box center [905, 597] width 162 height 40
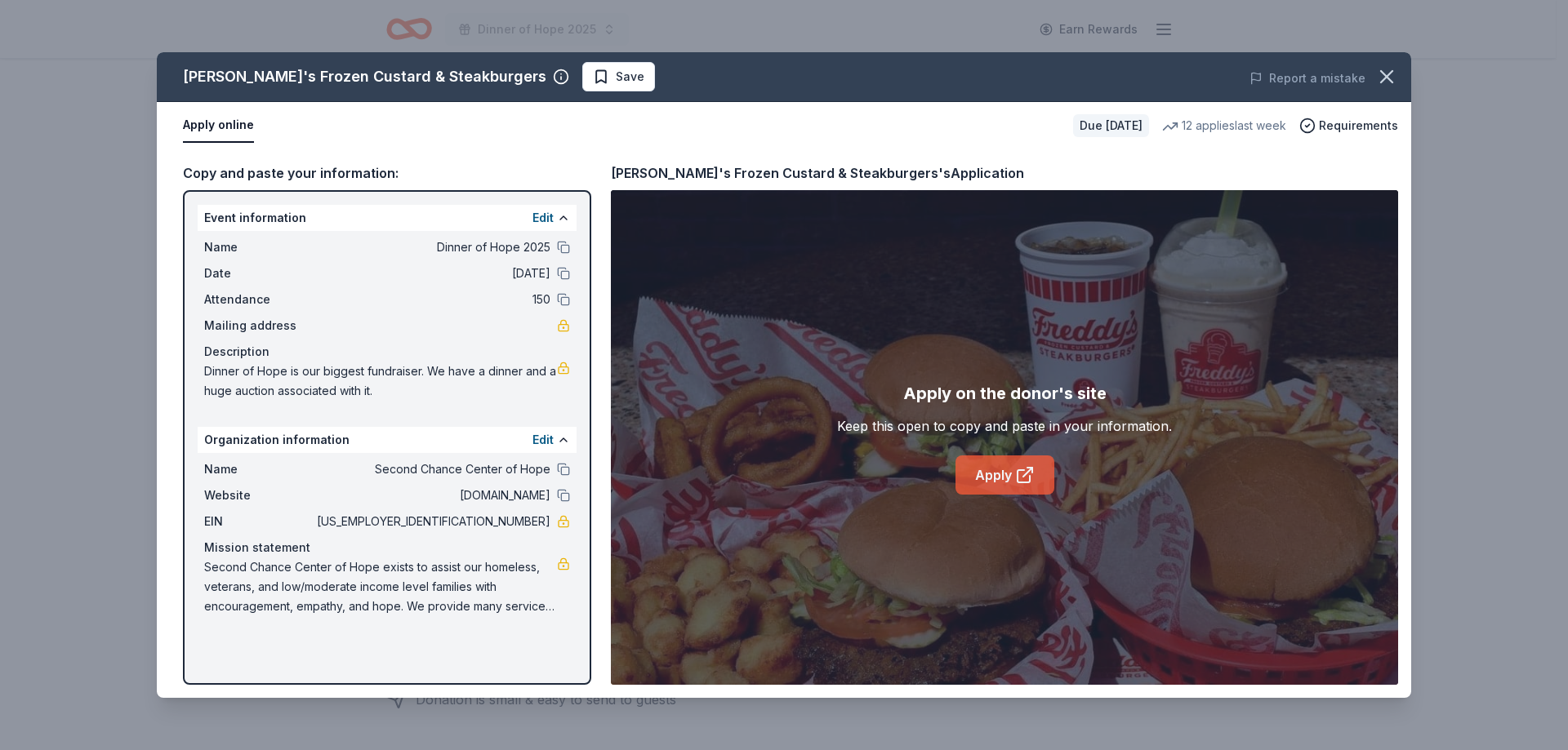
click at [1000, 470] on link "Apply" at bounding box center [1004, 475] width 99 height 40
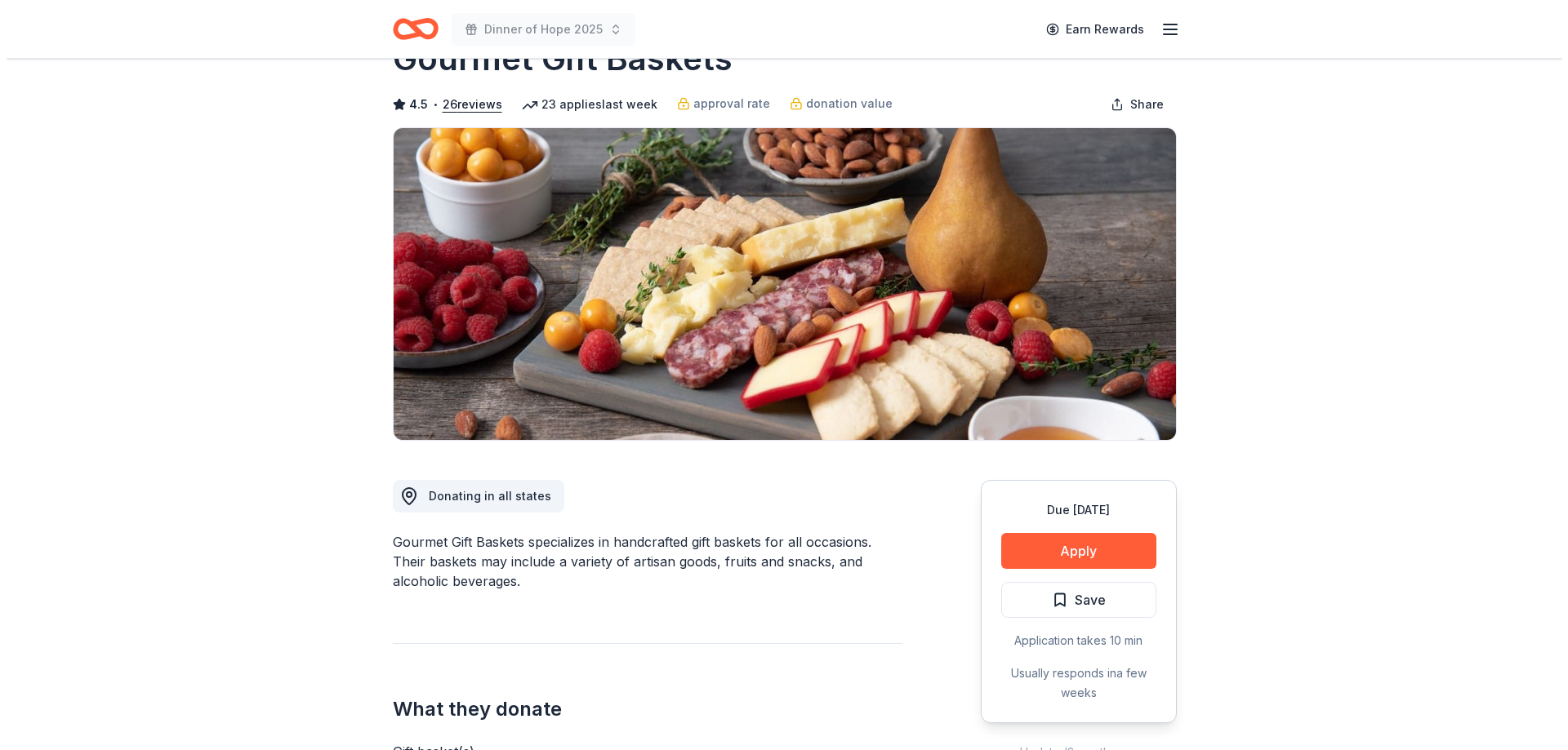
scroll to position [163, 0]
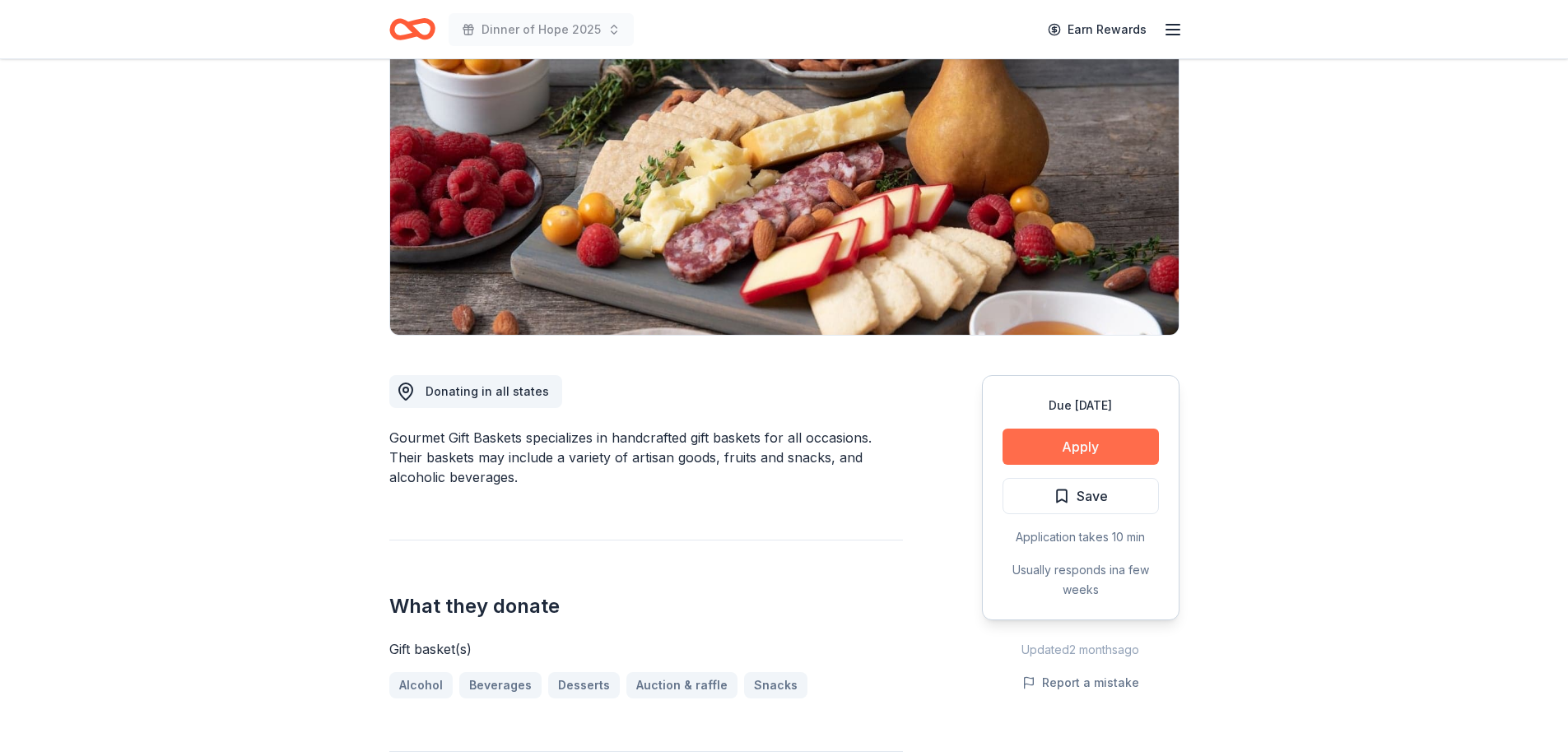
click at [1082, 451] on button "Apply" at bounding box center [1080, 447] width 156 height 36
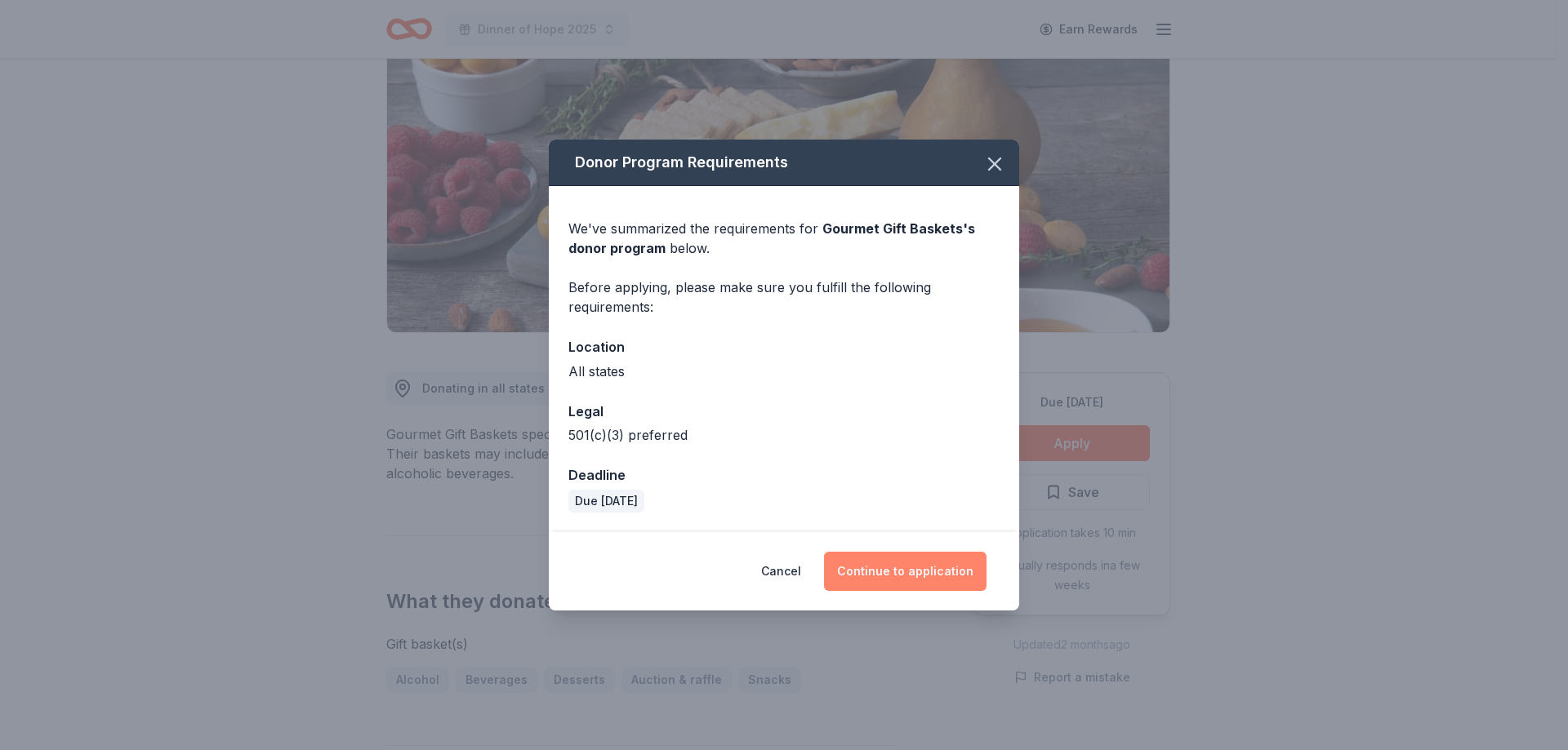
click at [929, 568] on button "Continue to application" at bounding box center [905, 571] width 162 height 40
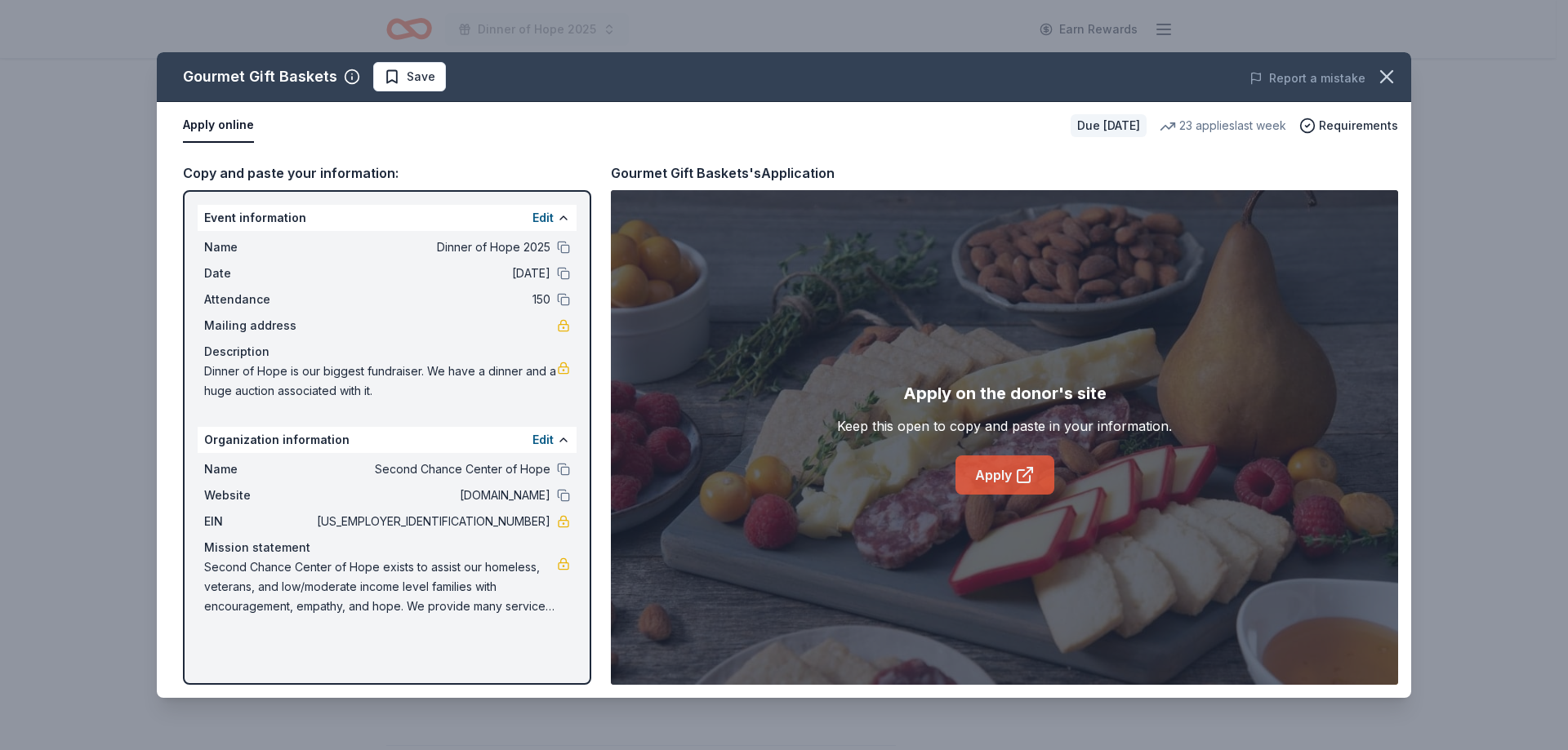
click at [1020, 482] on icon at bounding box center [1024, 475] width 19 height 19
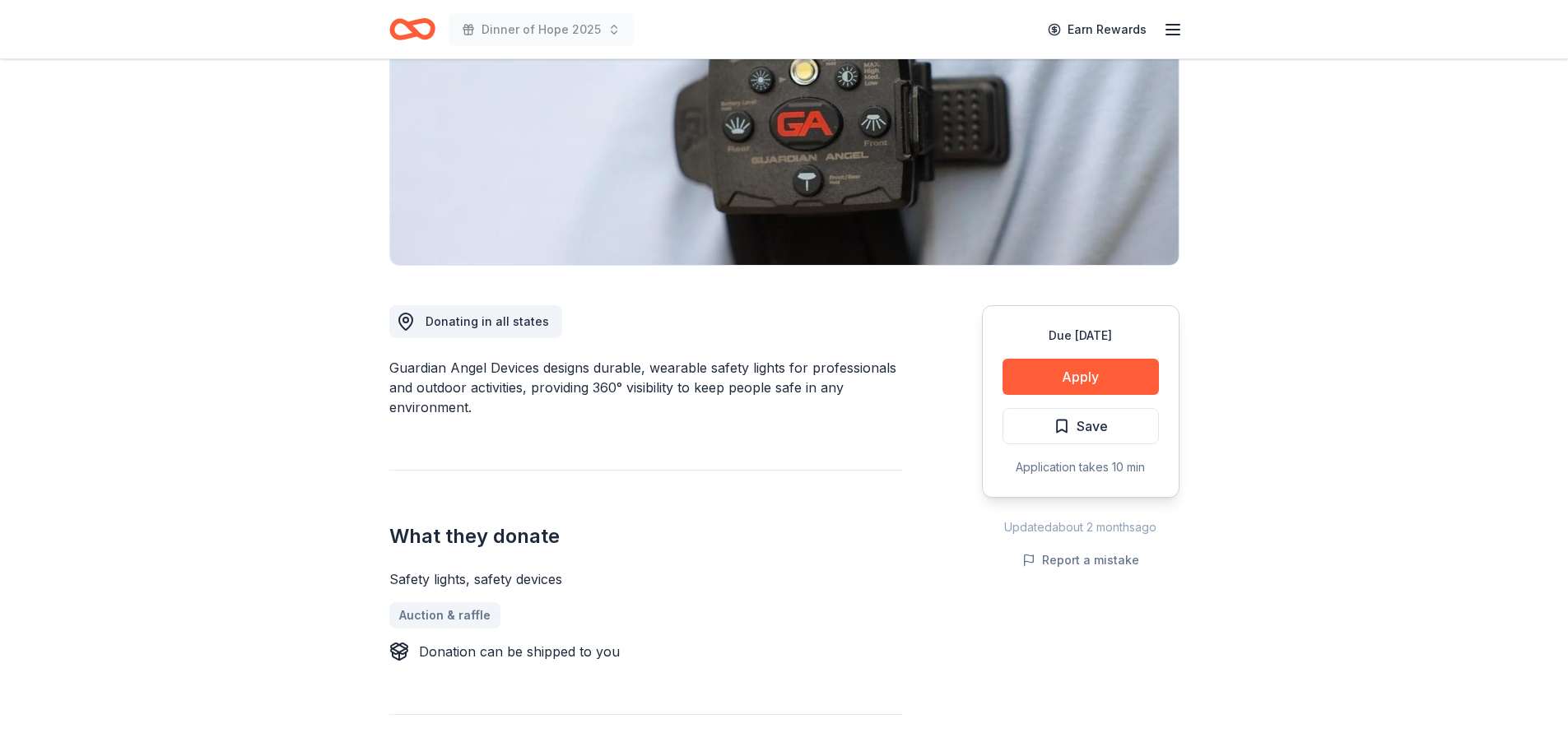
scroll to position [247, 0]
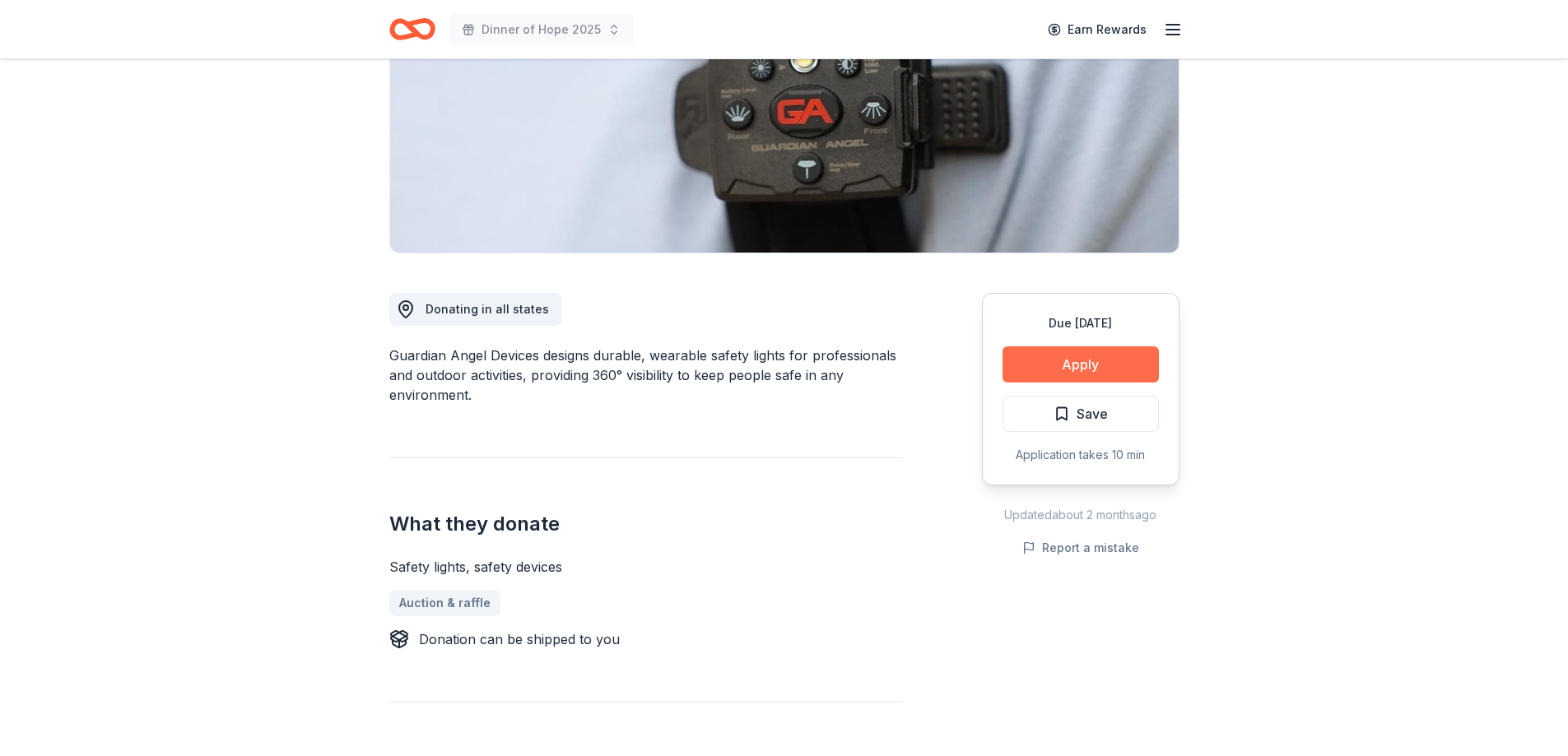
click at [1032, 358] on button "Apply" at bounding box center [1080, 364] width 156 height 36
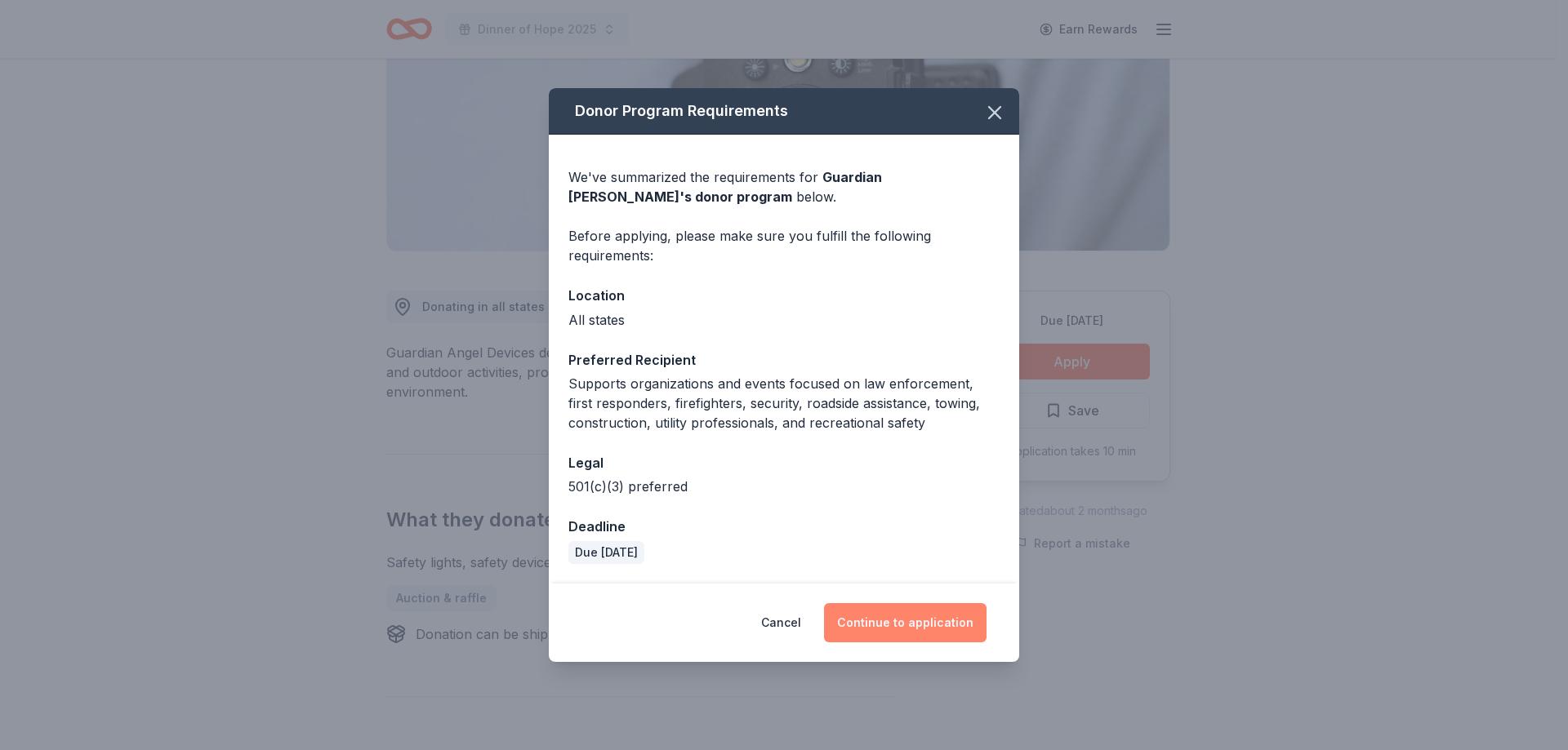
drag, startPoint x: 900, startPoint y: 621, endPoint x: 895, endPoint y: 614, distance: 8.6
click at [902, 621] on button "Continue to application" at bounding box center [905, 623] width 162 height 40
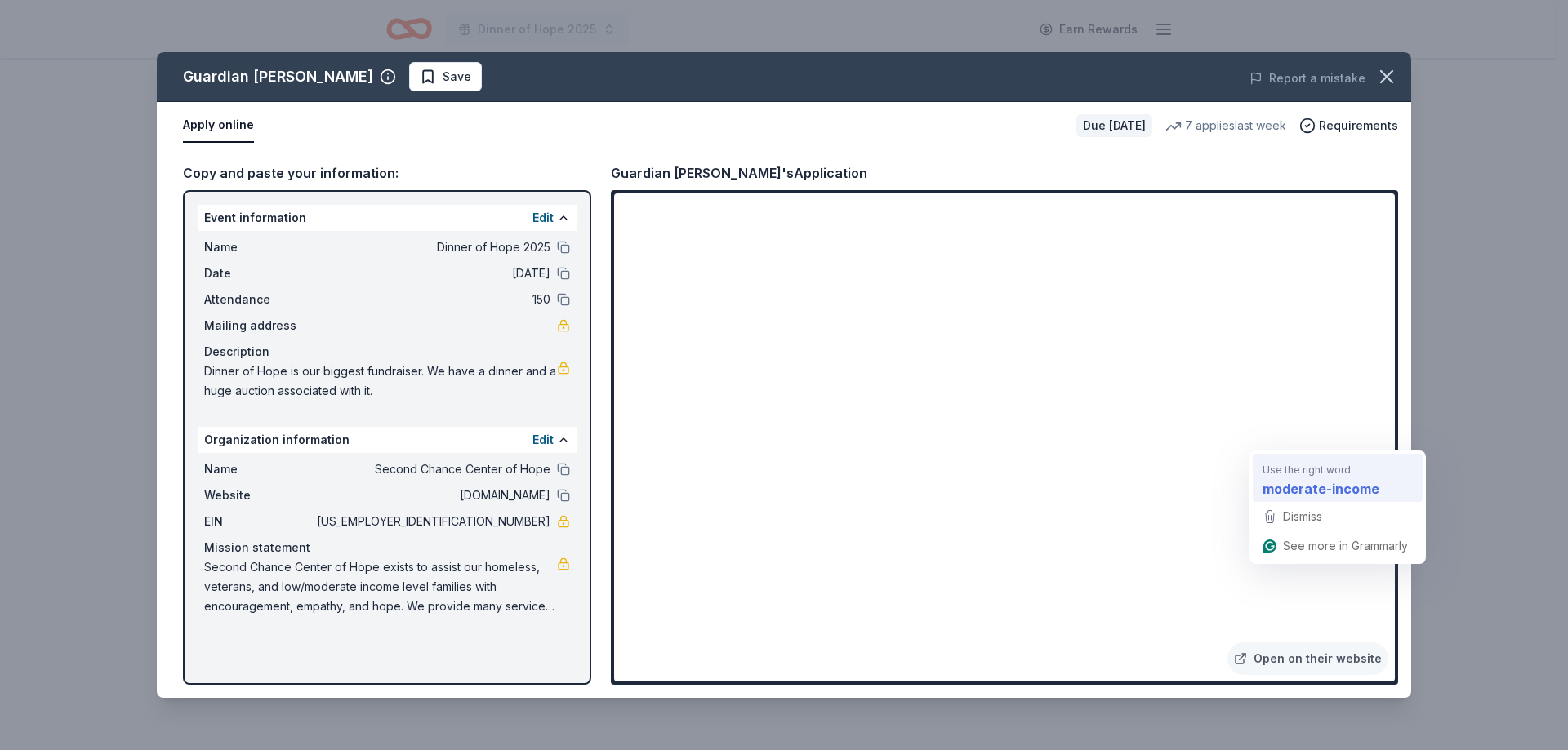
click at [1326, 487] on strong "moderate-income" at bounding box center [1320, 488] width 117 height 20
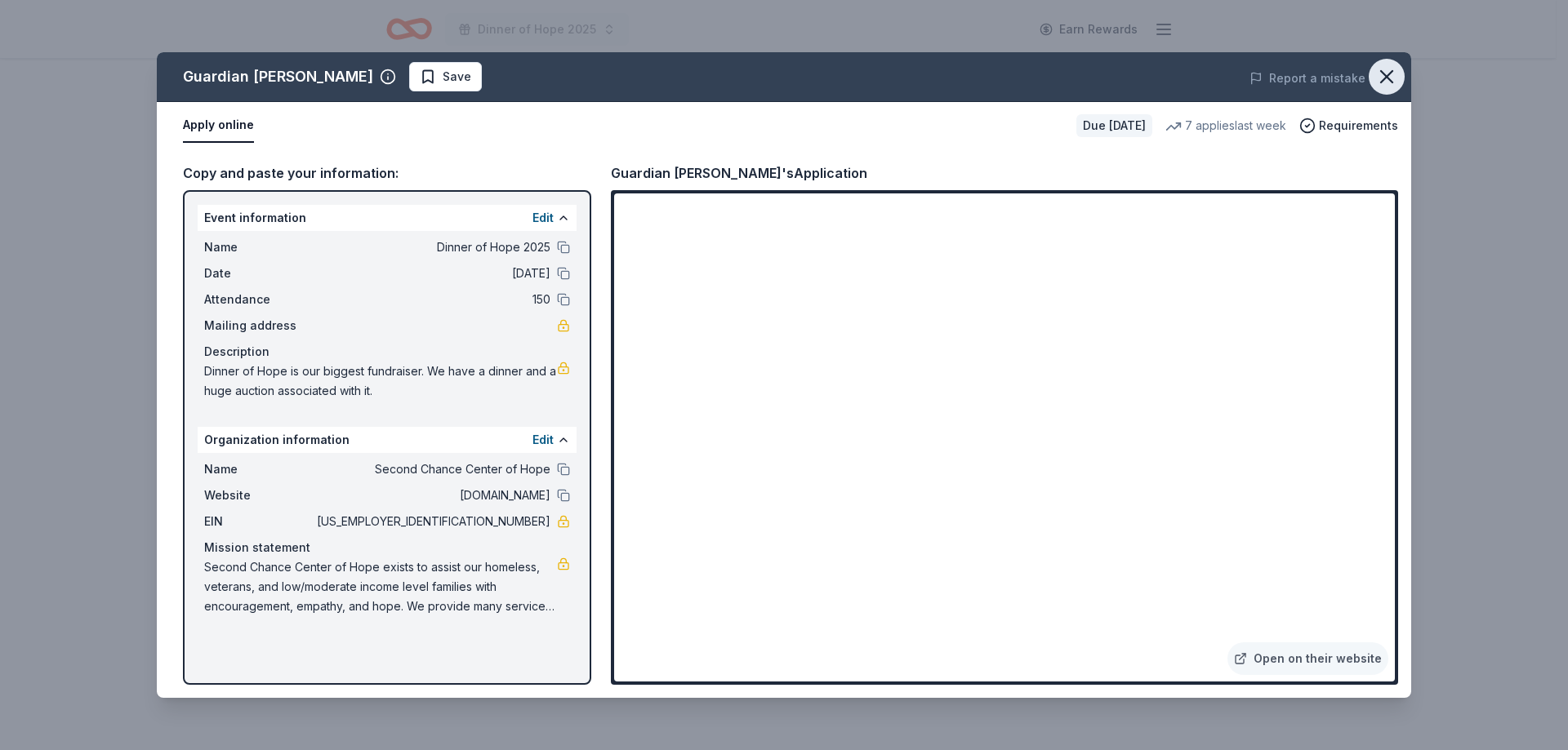
click at [1390, 73] on icon "button" at bounding box center [1387, 76] width 11 height 11
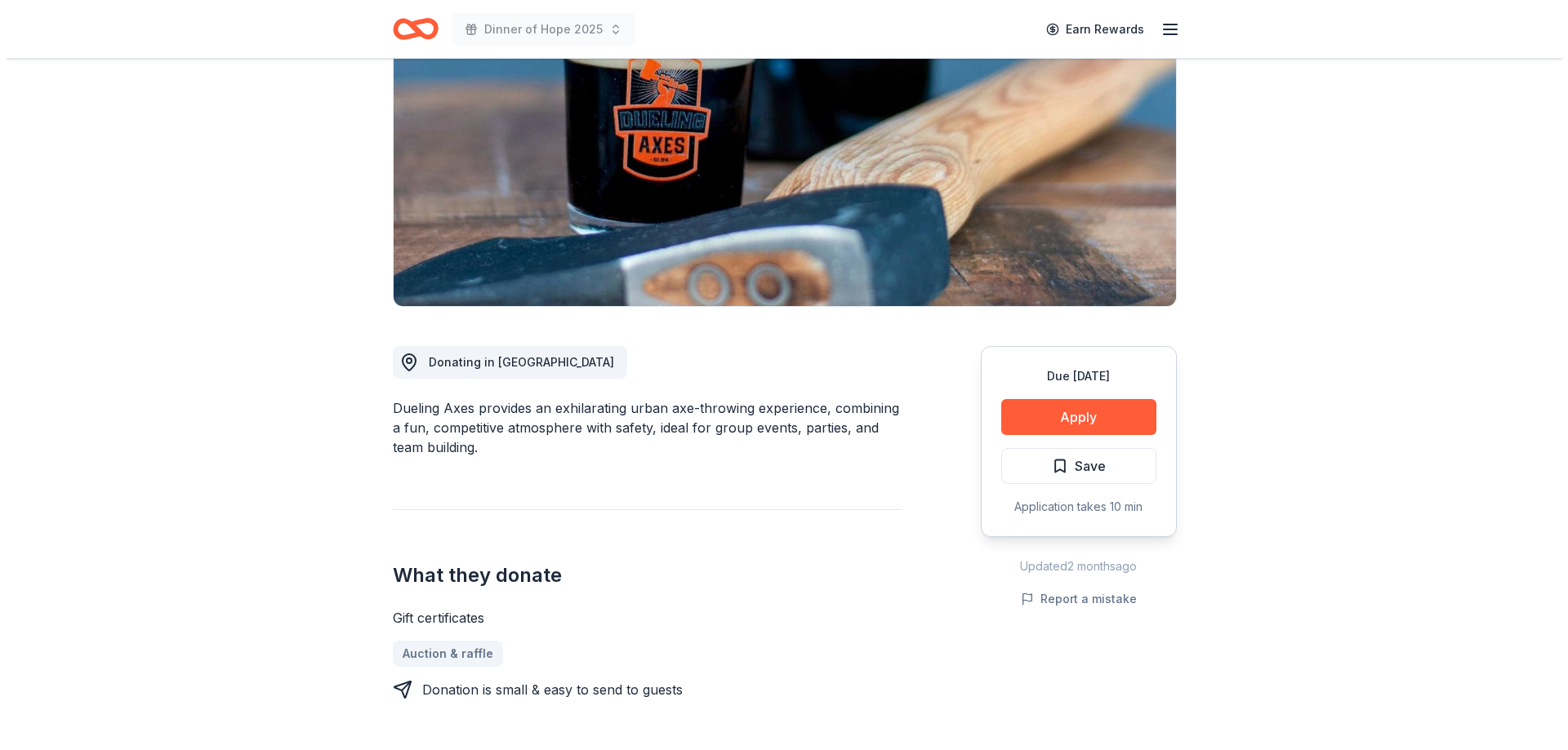
scroll to position [327, 0]
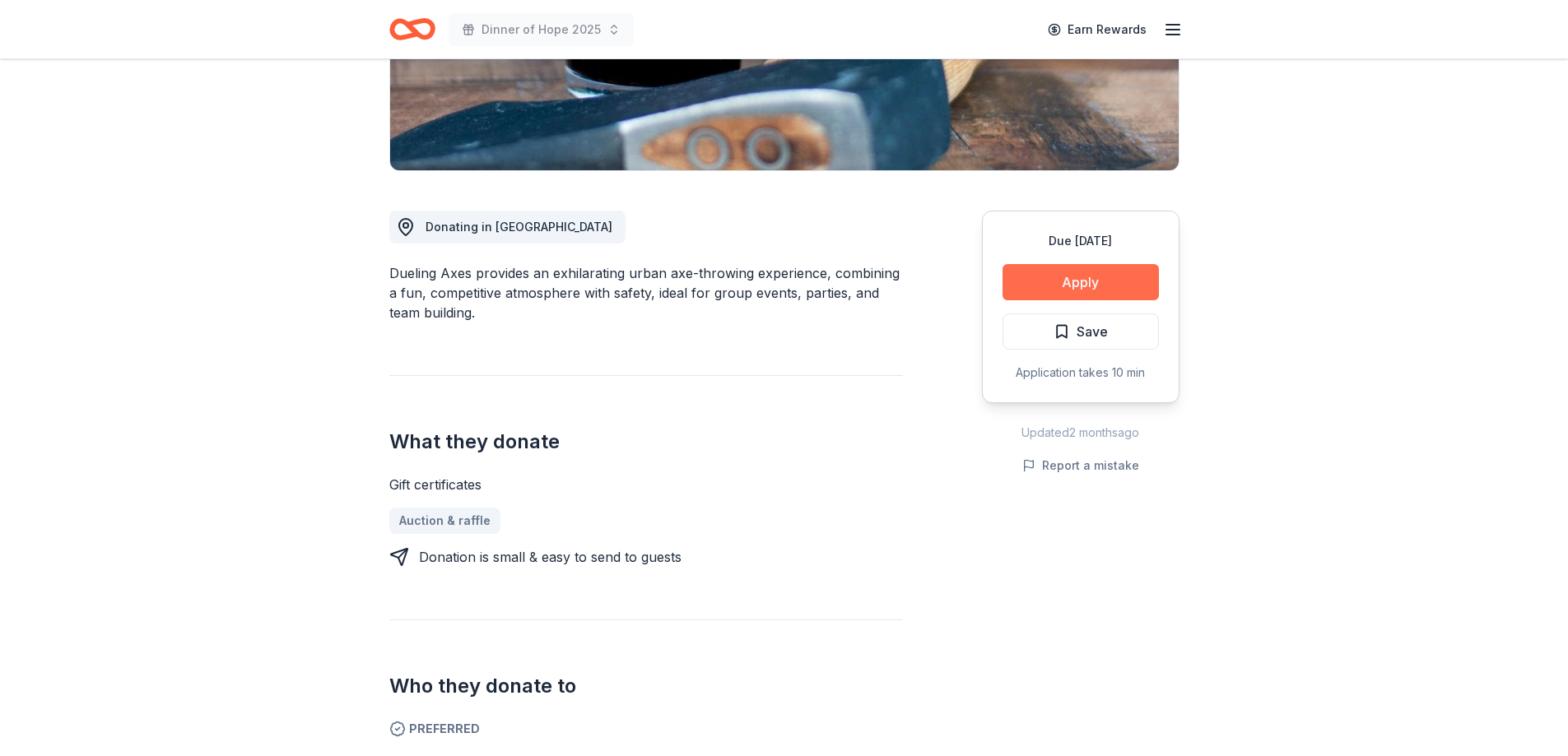
click at [1104, 280] on button "Apply" at bounding box center [1080, 281] width 156 height 36
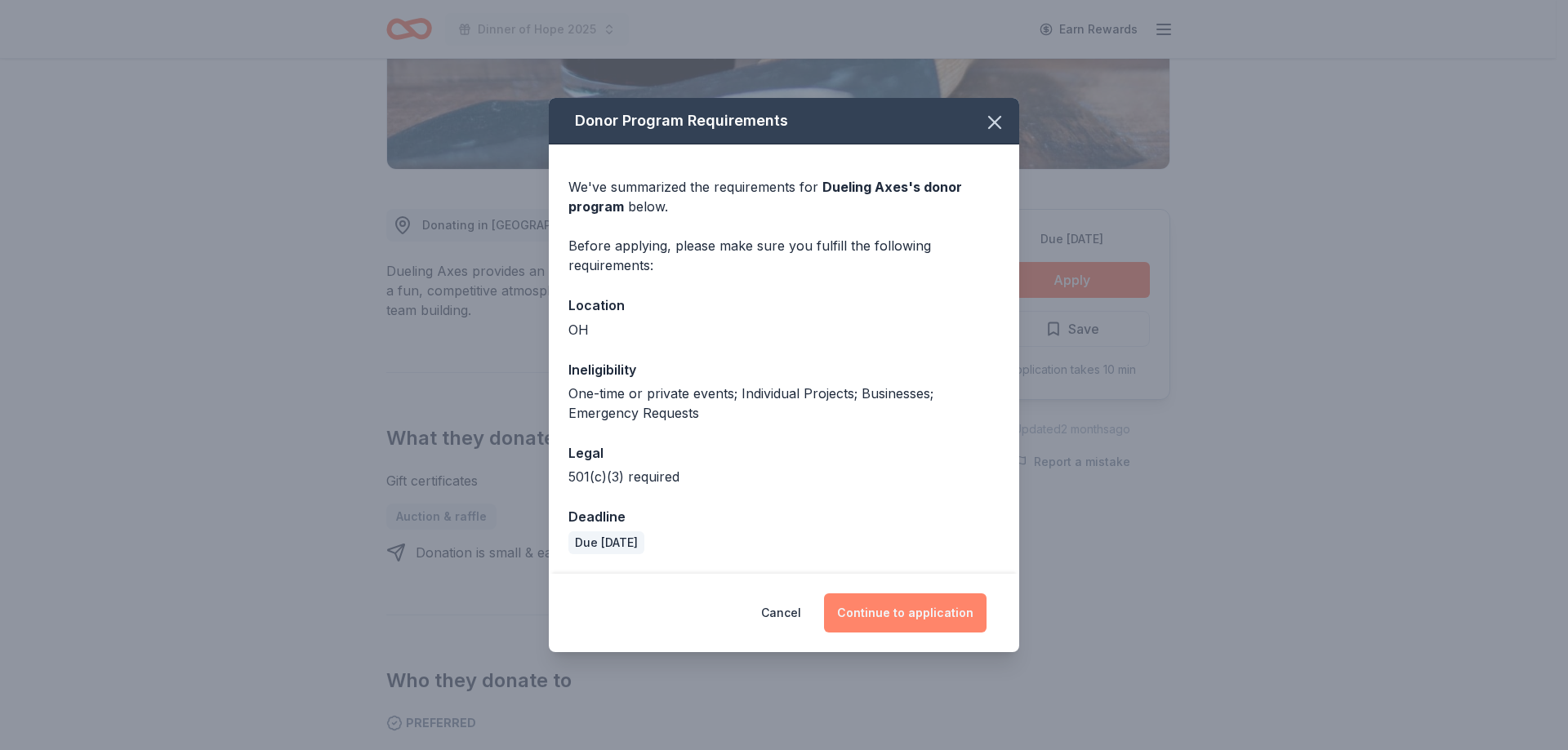
click at [900, 616] on button "Continue to application" at bounding box center [905, 613] width 162 height 40
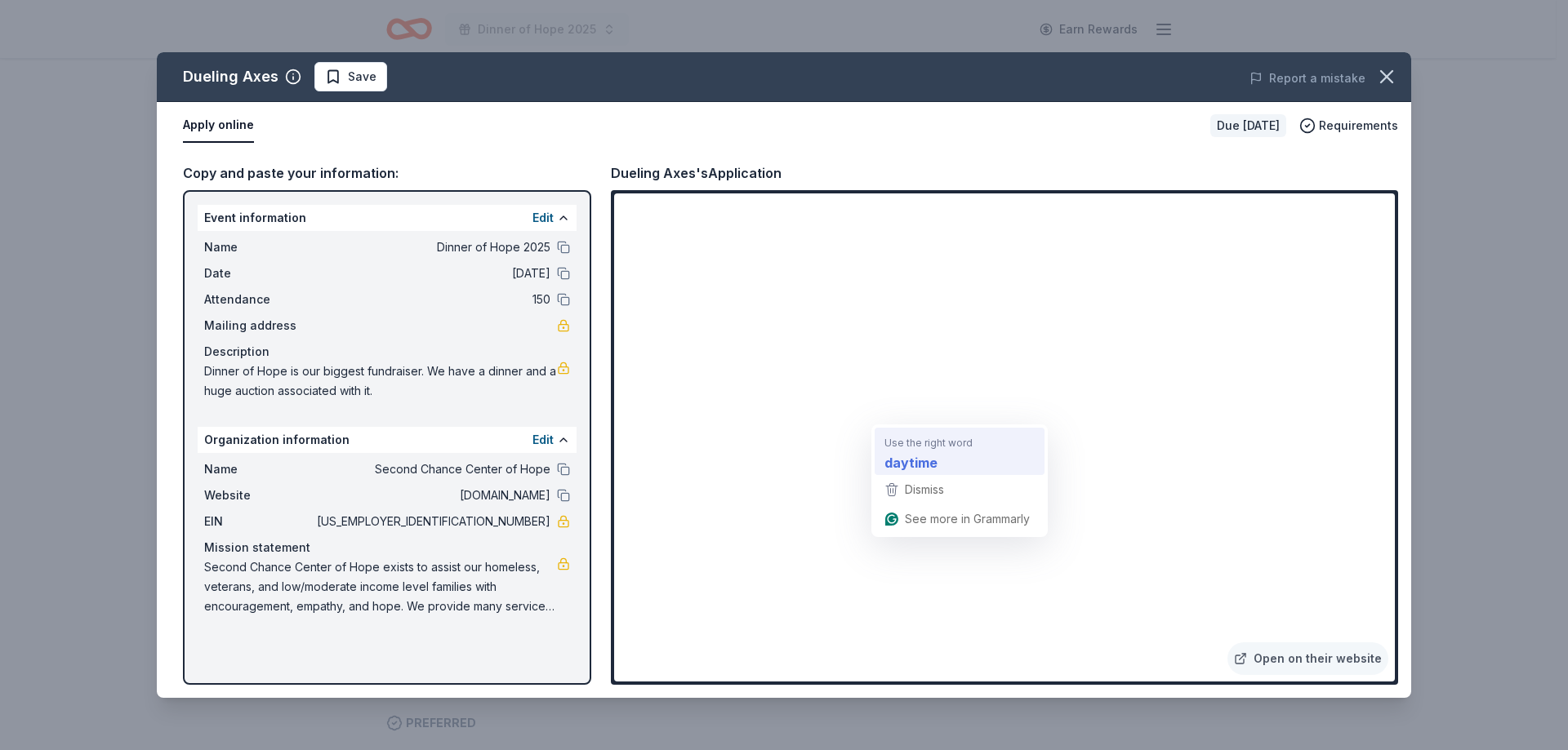
click at [902, 461] on strong "daytime" at bounding box center [911, 463] width 53 height 20
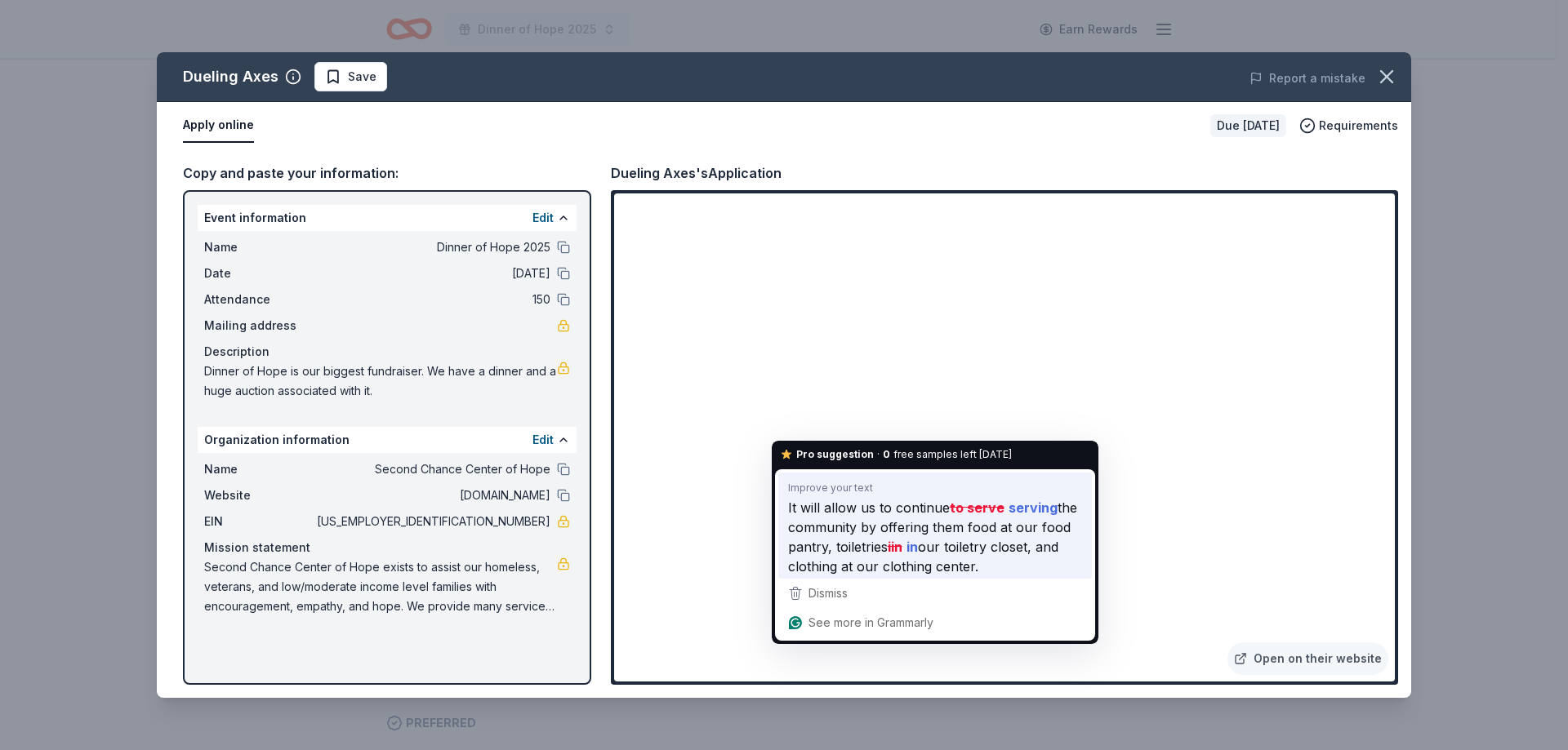
click at [890, 508] on span "It will allow us to continue" at bounding box center [868, 508] width 161 height 20
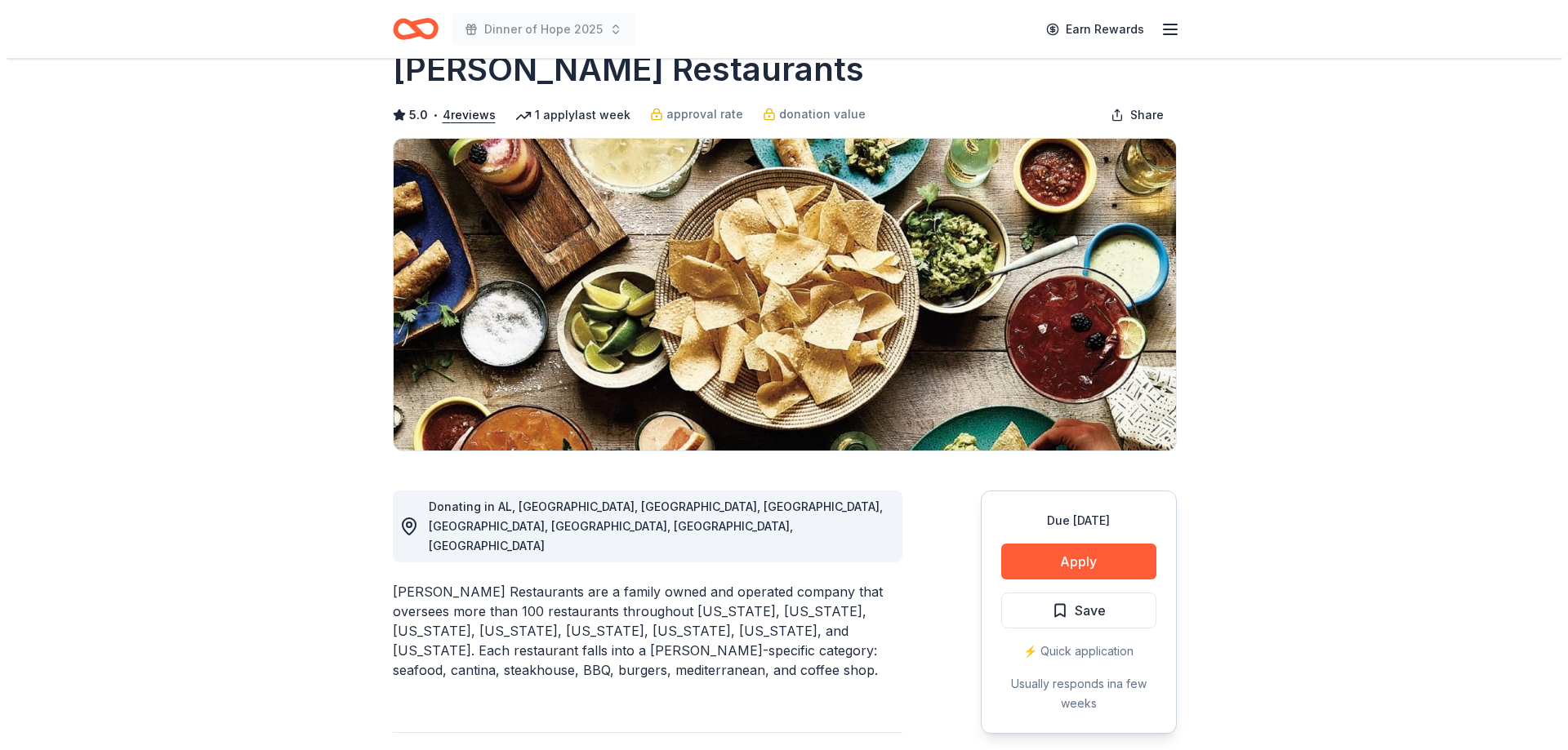
scroll to position [82, 0]
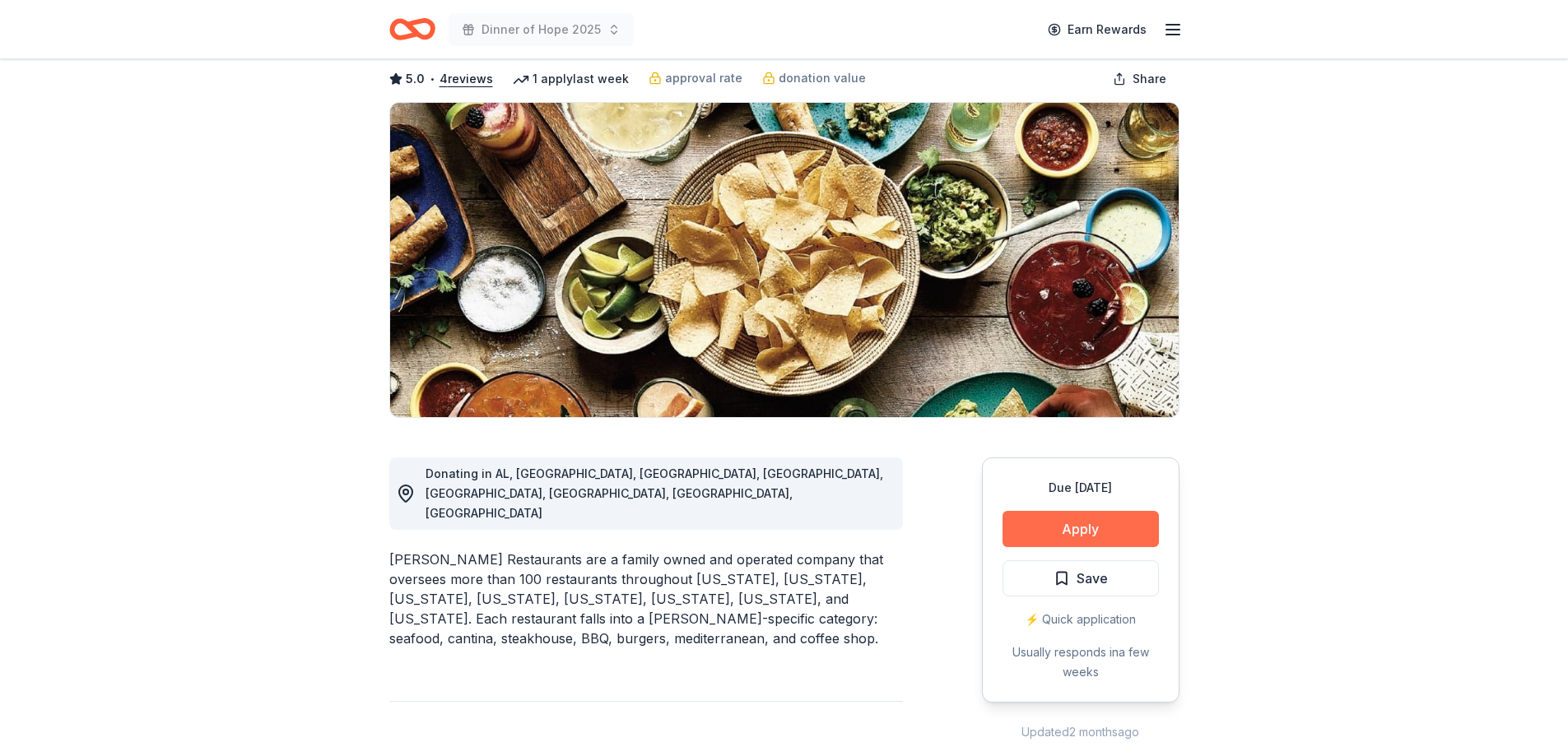
click at [1053, 539] on button "Apply" at bounding box center [1080, 528] width 156 height 36
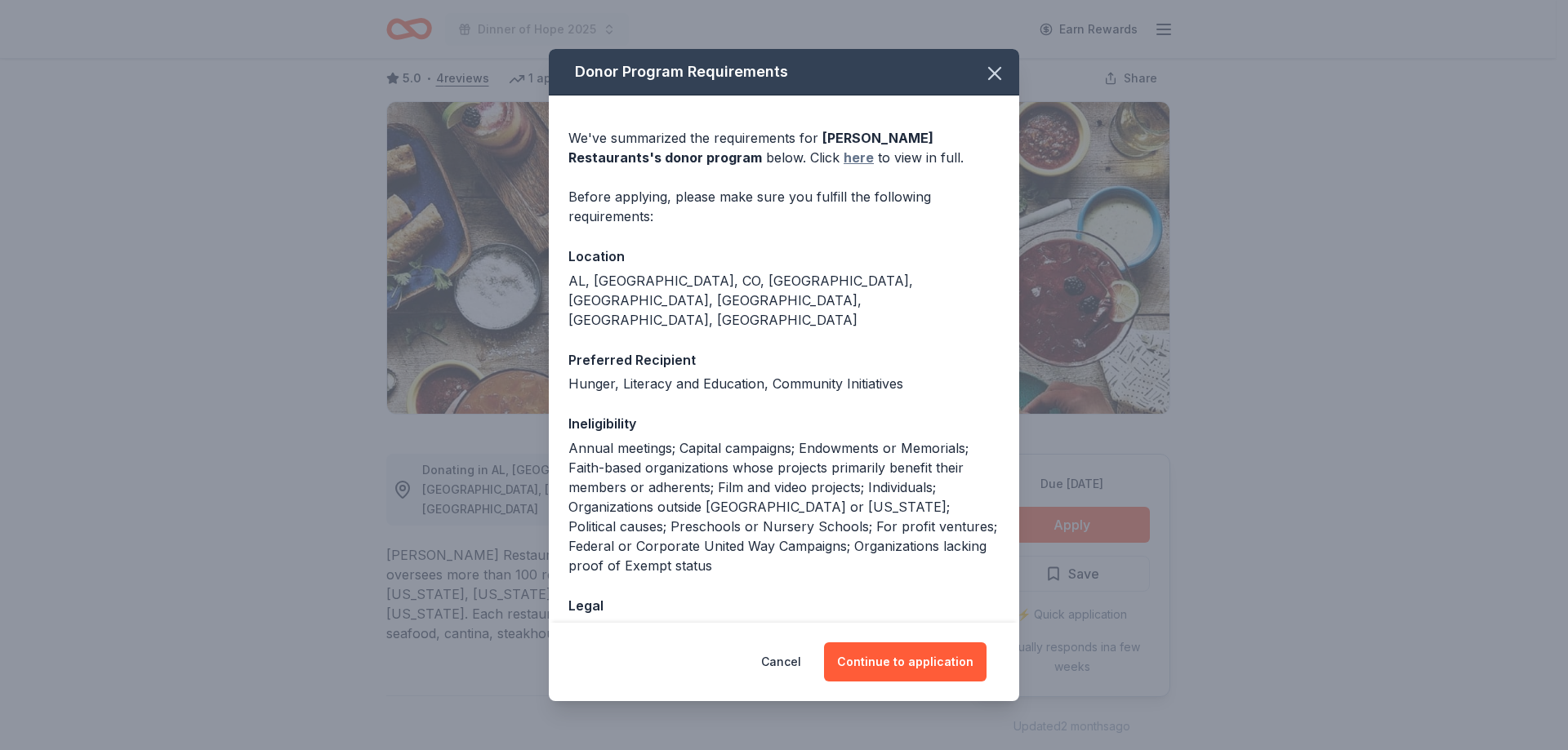
click at [844, 158] on link "here" at bounding box center [859, 157] width 30 height 19
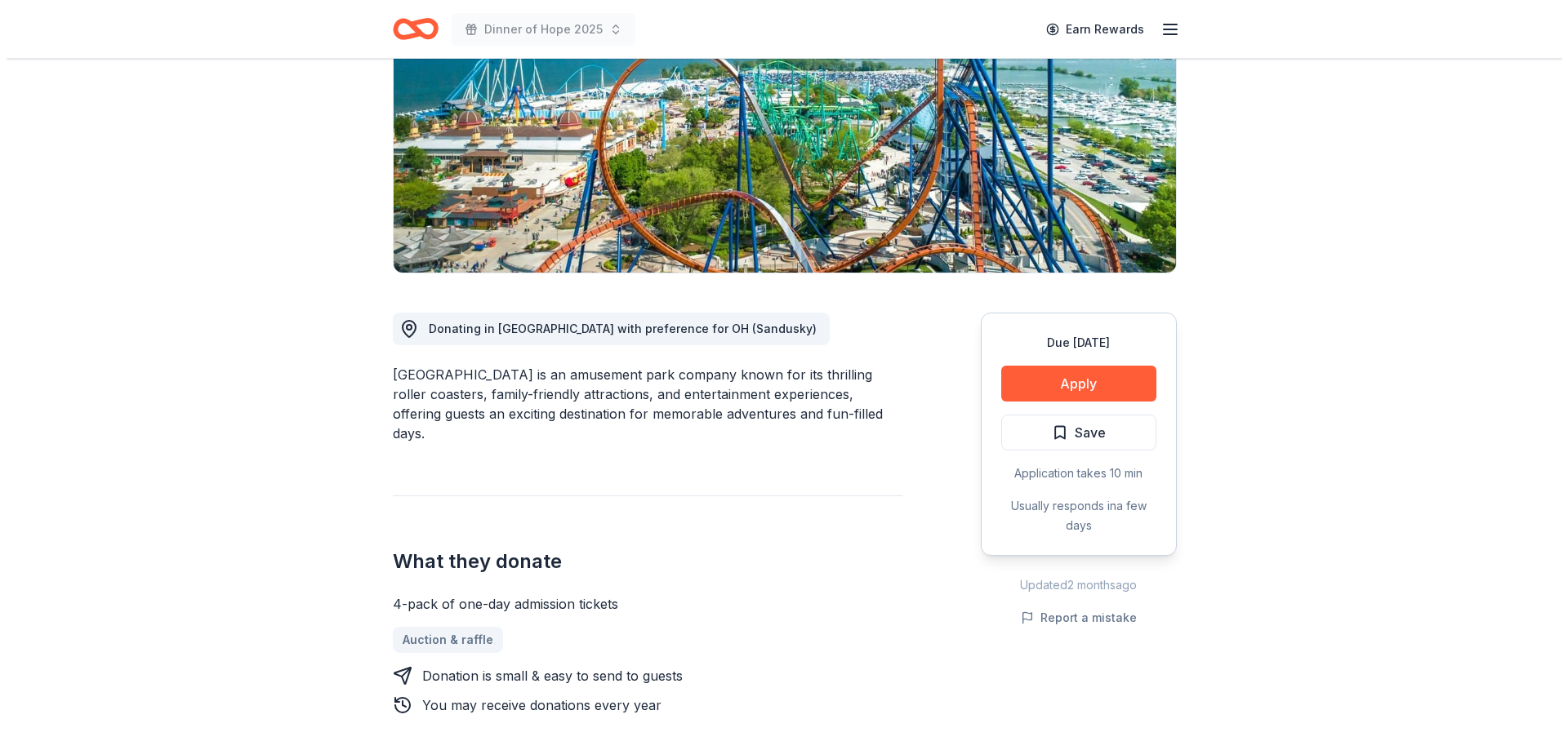
scroll to position [245, 0]
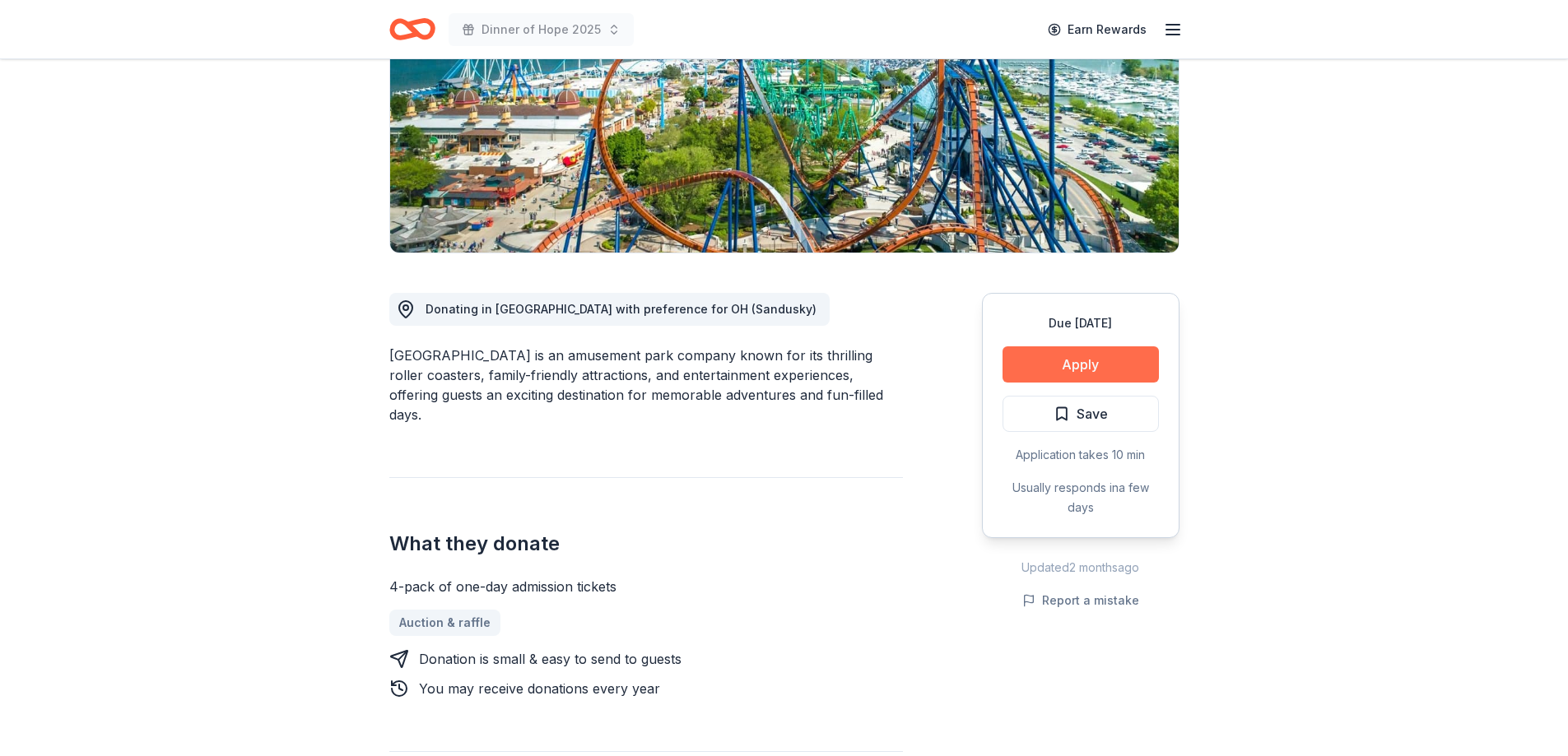
click at [1085, 363] on button "Apply" at bounding box center [1080, 364] width 156 height 36
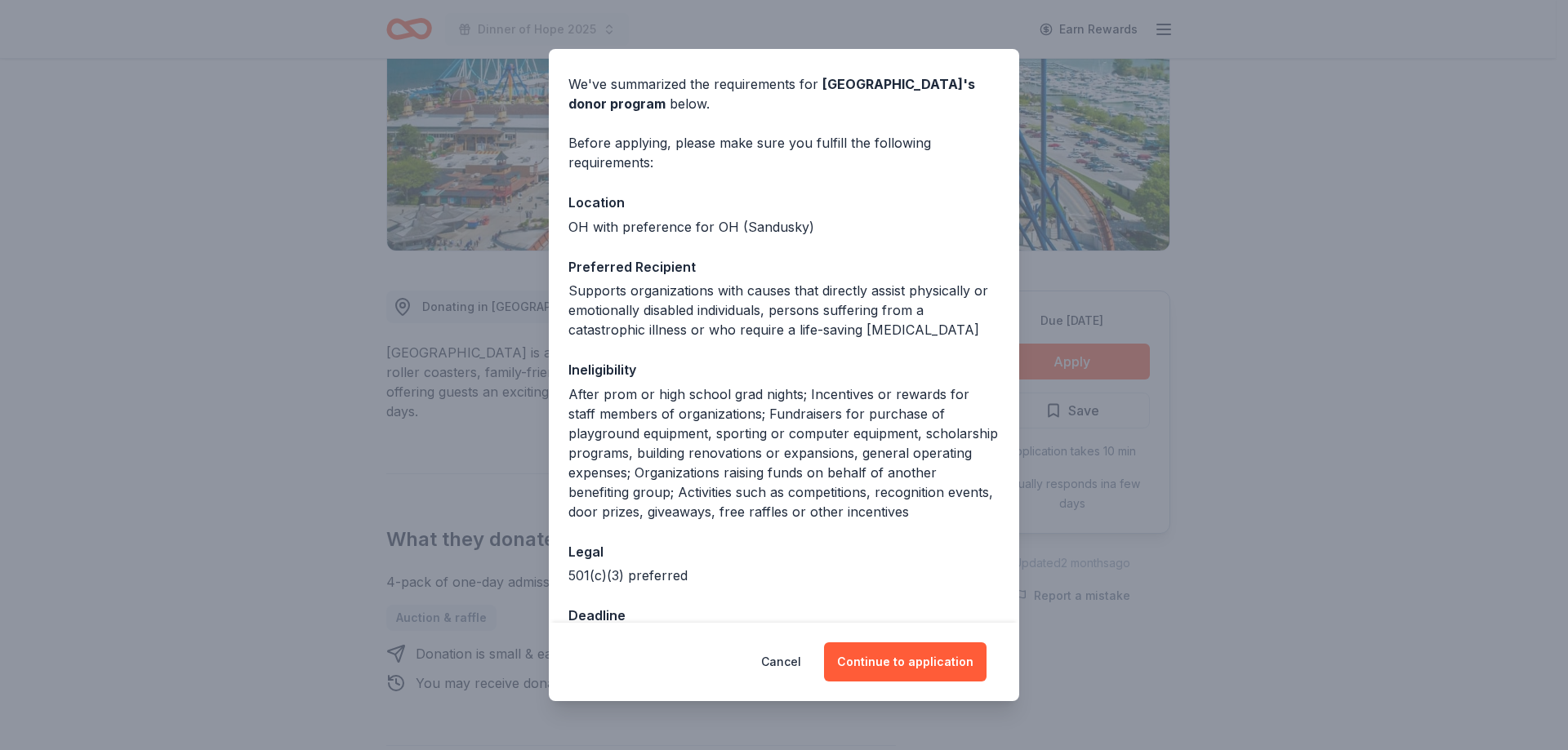
scroll to position [123, 0]
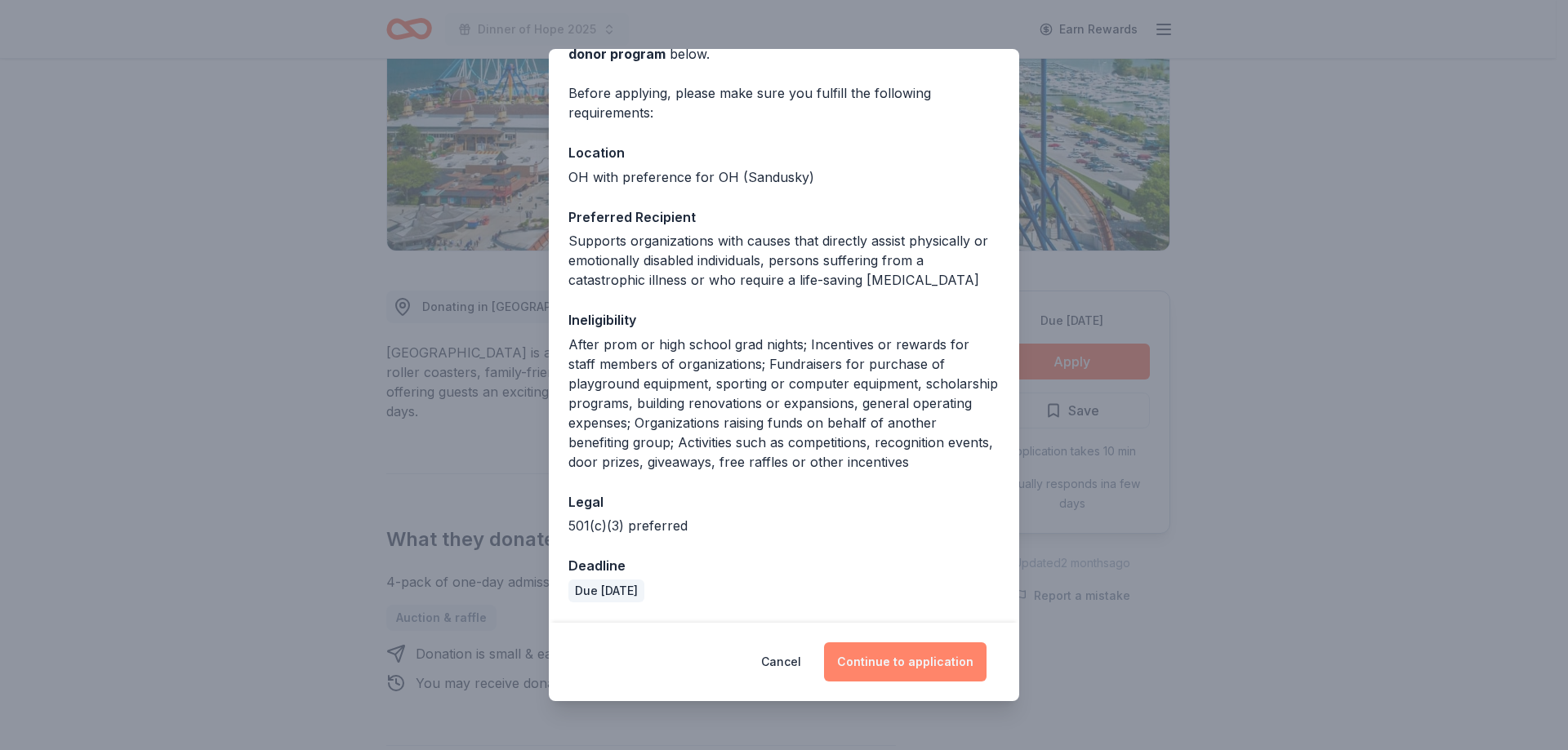
click at [904, 659] on button "Continue to application" at bounding box center [905, 662] width 162 height 40
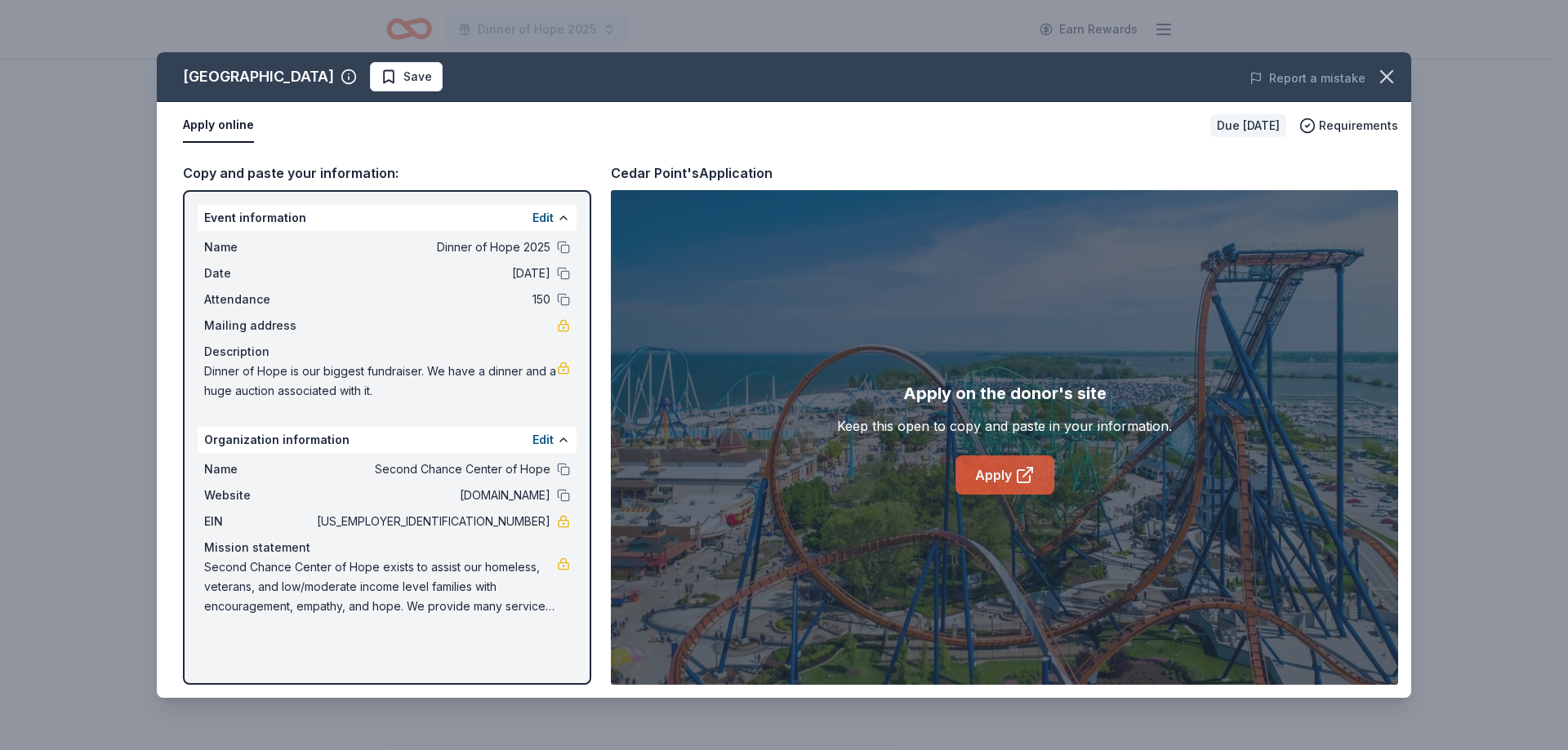
click at [992, 472] on link "Apply" at bounding box center [1004, 475] width 99 height 40
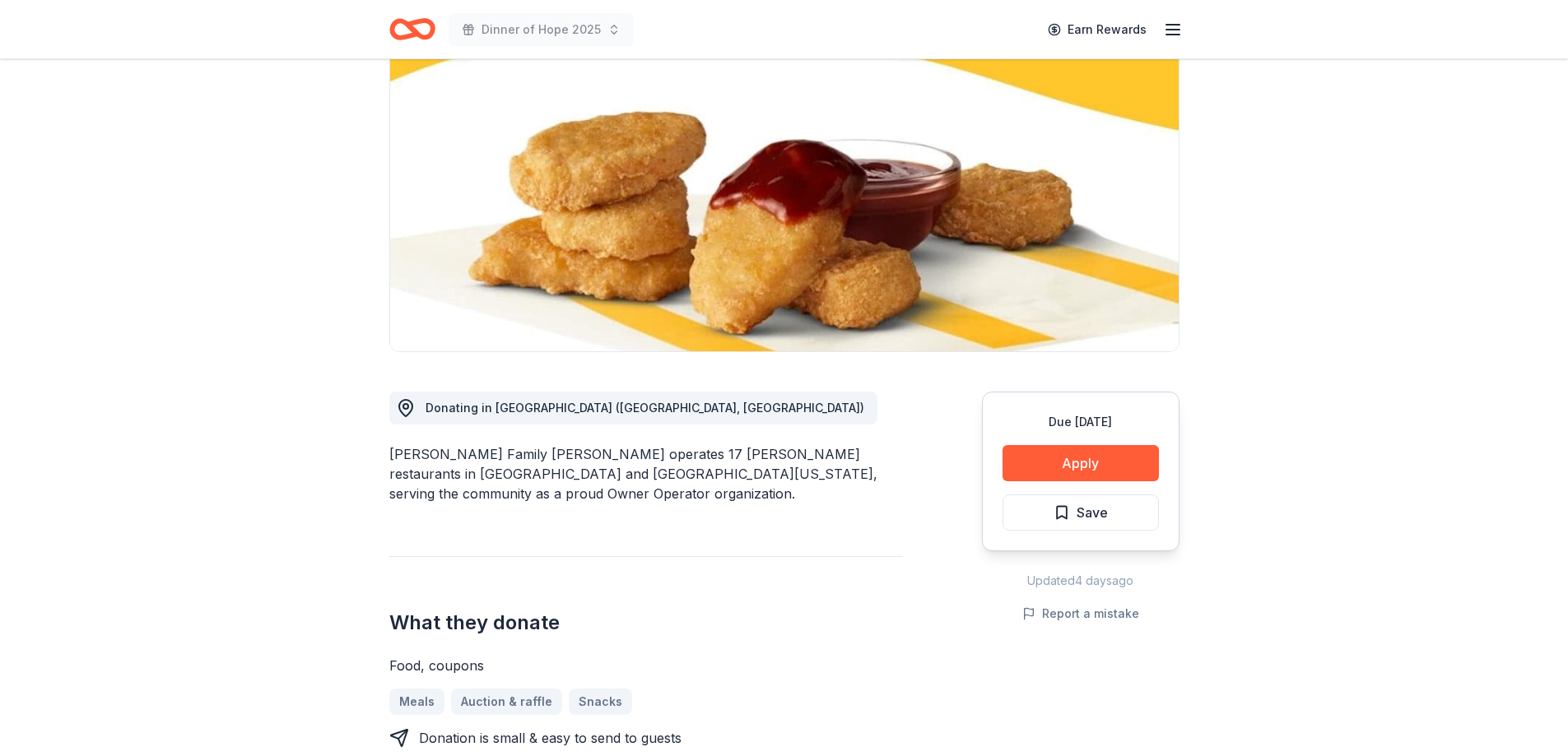
scroll to position [164, 0]
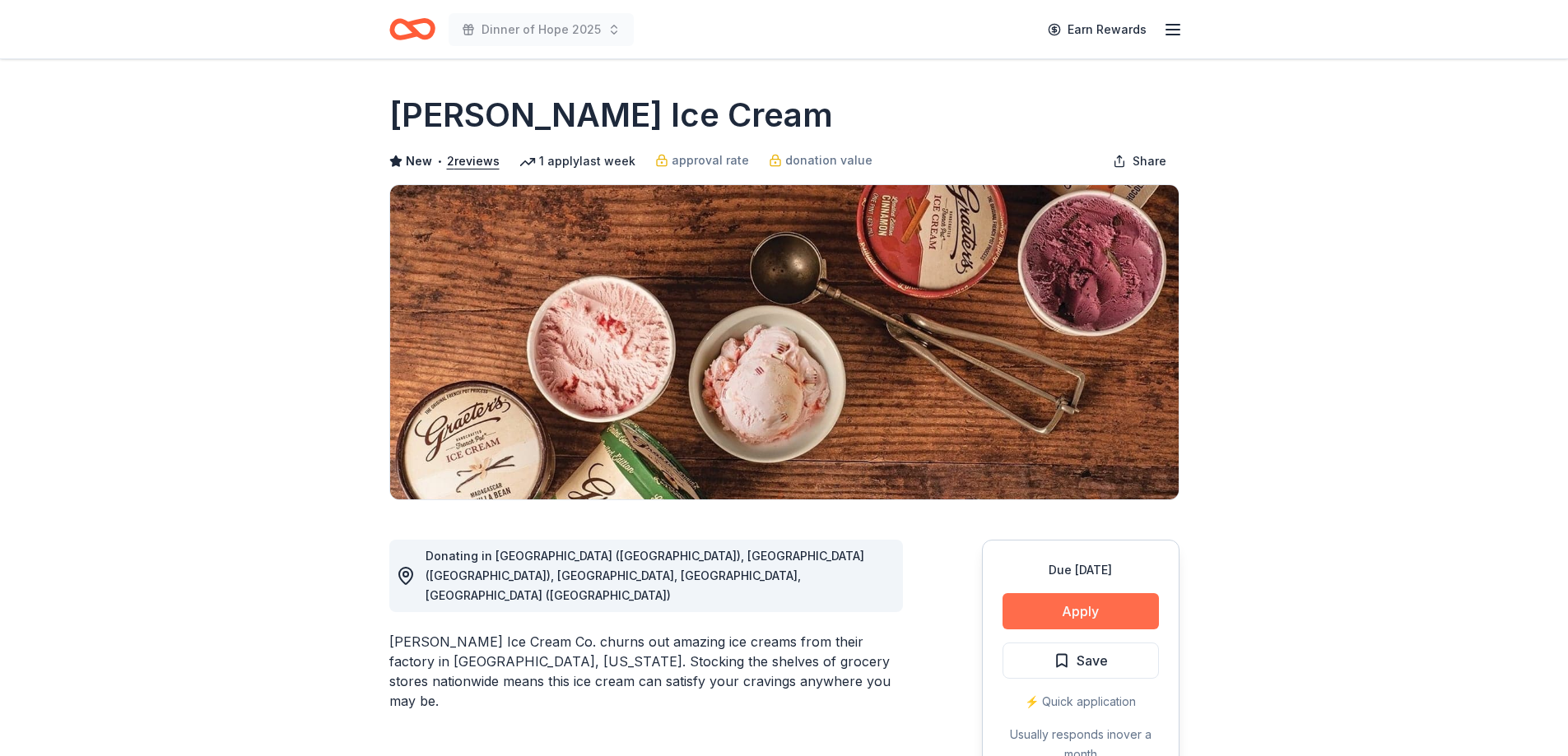
click at [1072, 602] on button "Apply" at bounding box center [1080, 611] width 156 height 36
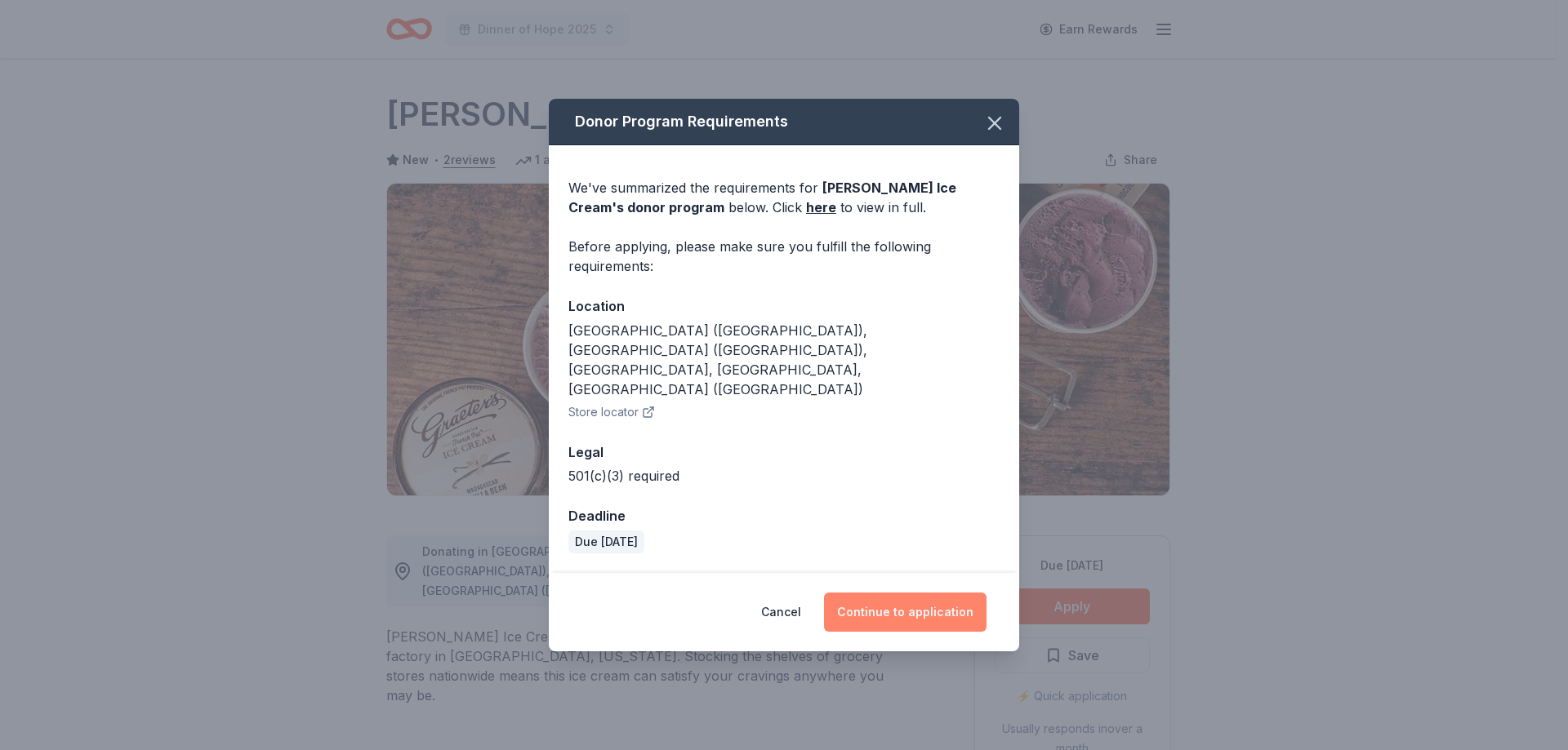
click at [899, 592] on button "Continue to application" at bounding box center [905, 612] width 162 height 40
